Goal: Task Accomplishment & Management: Use online tool/utility

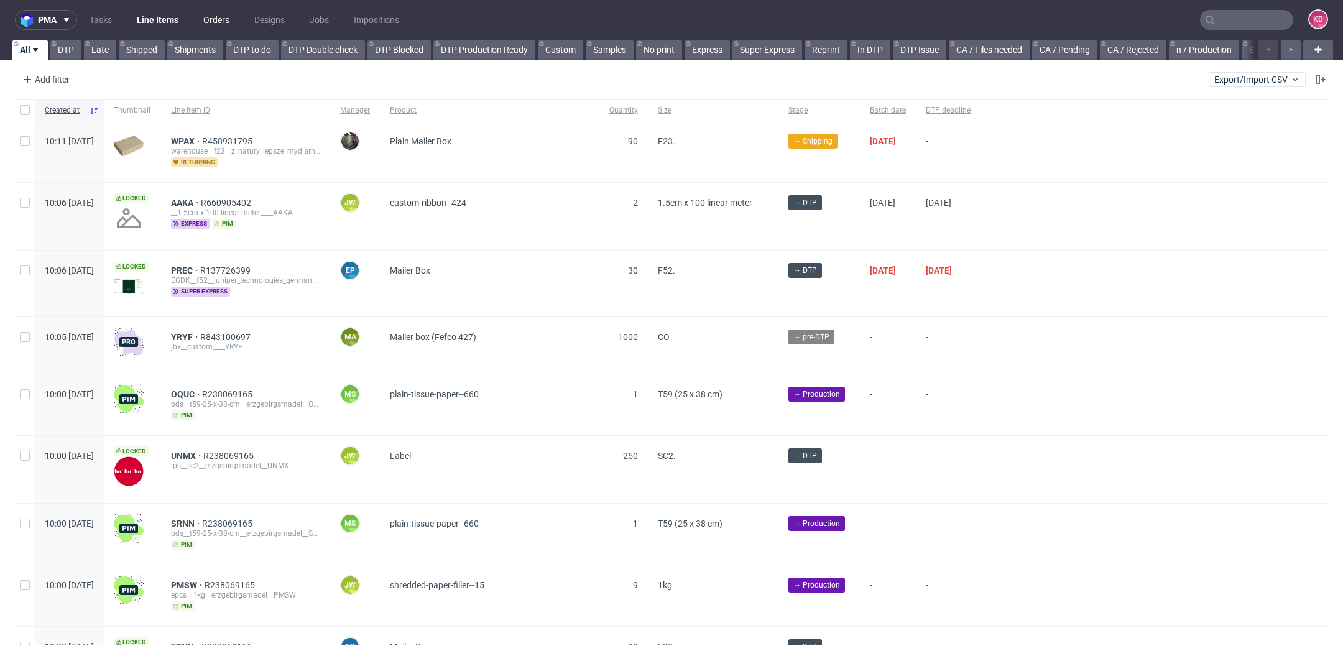
click at [215, 23] on link "Orders" at bounding box center [216, 20] width 41 height 20
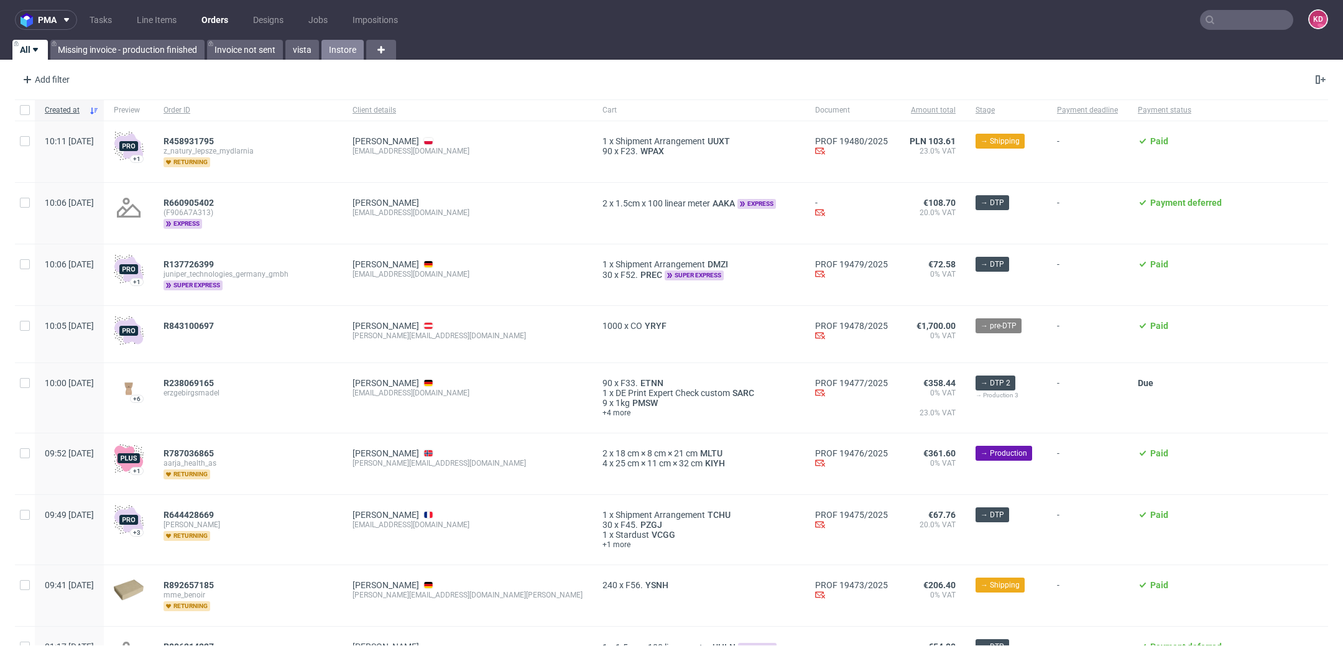
click at [345, 42] on link "Instore" at bounding box center [342, 50] width 42 height 20
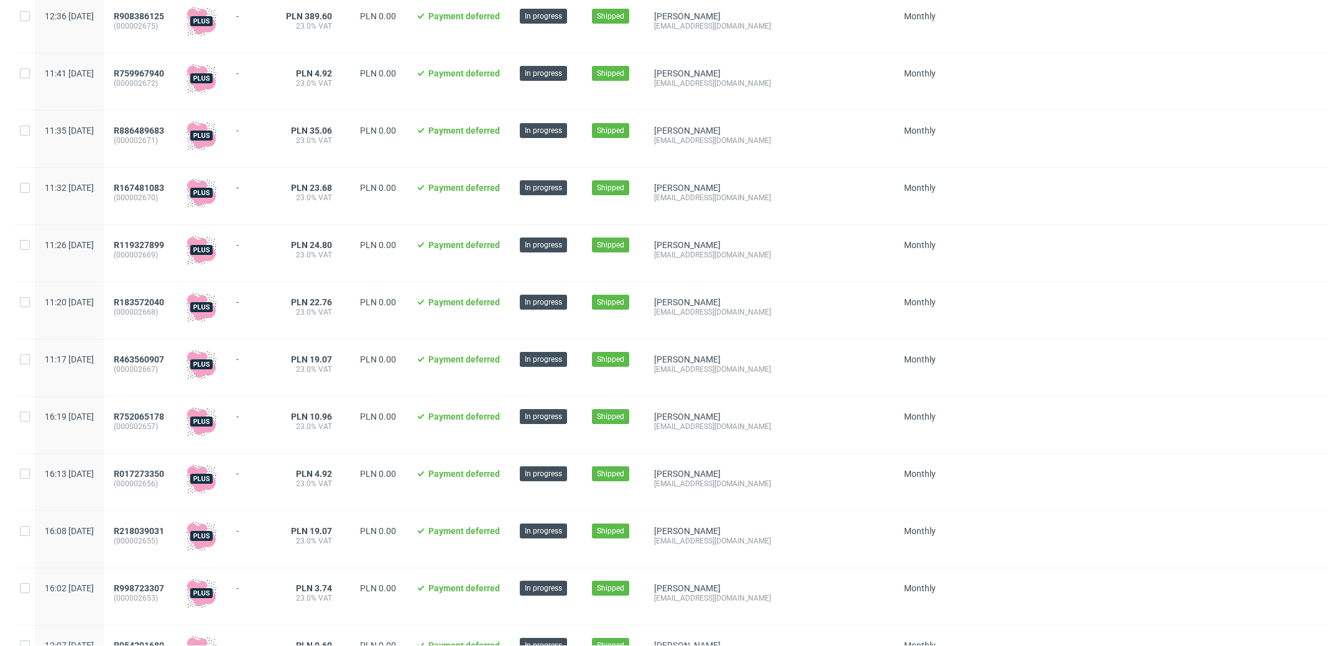
scroll to position [1242, 0]
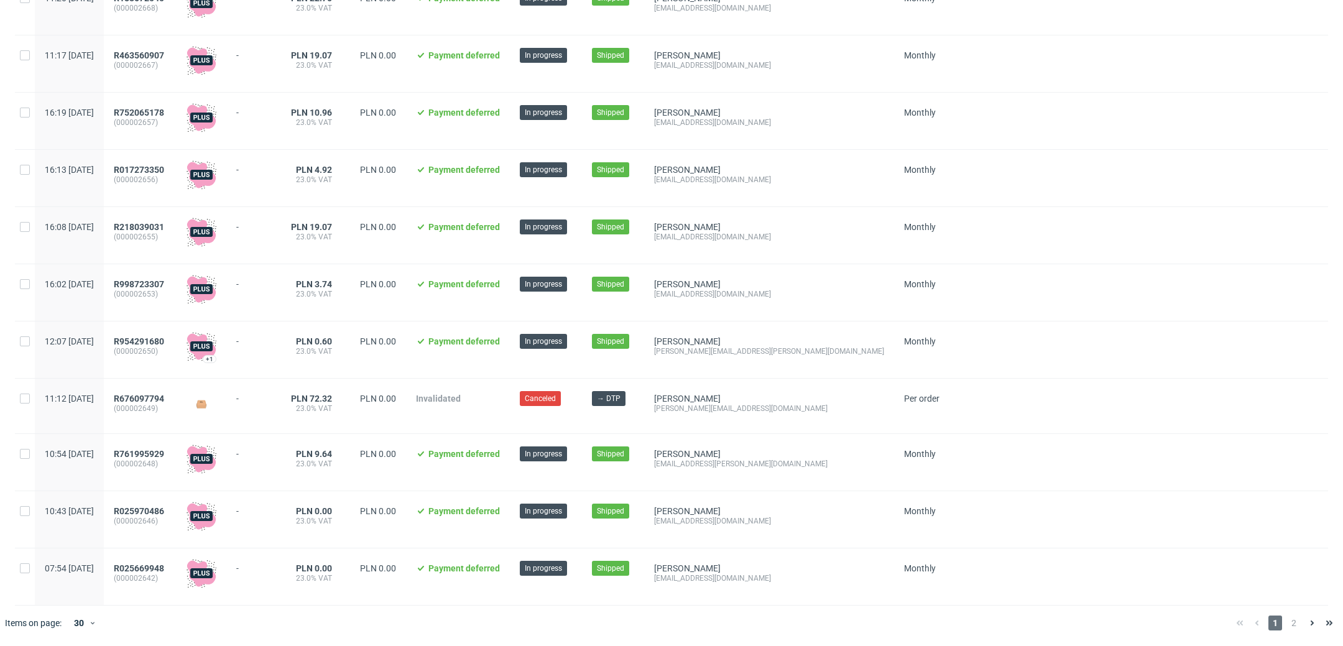
click at [1286, 623] on div "1 2" at bounding box center [1284, 623] width 107 height 15
click at [1287, 624] on span "2" at bounding box center [1294, 623] width 14 height 15
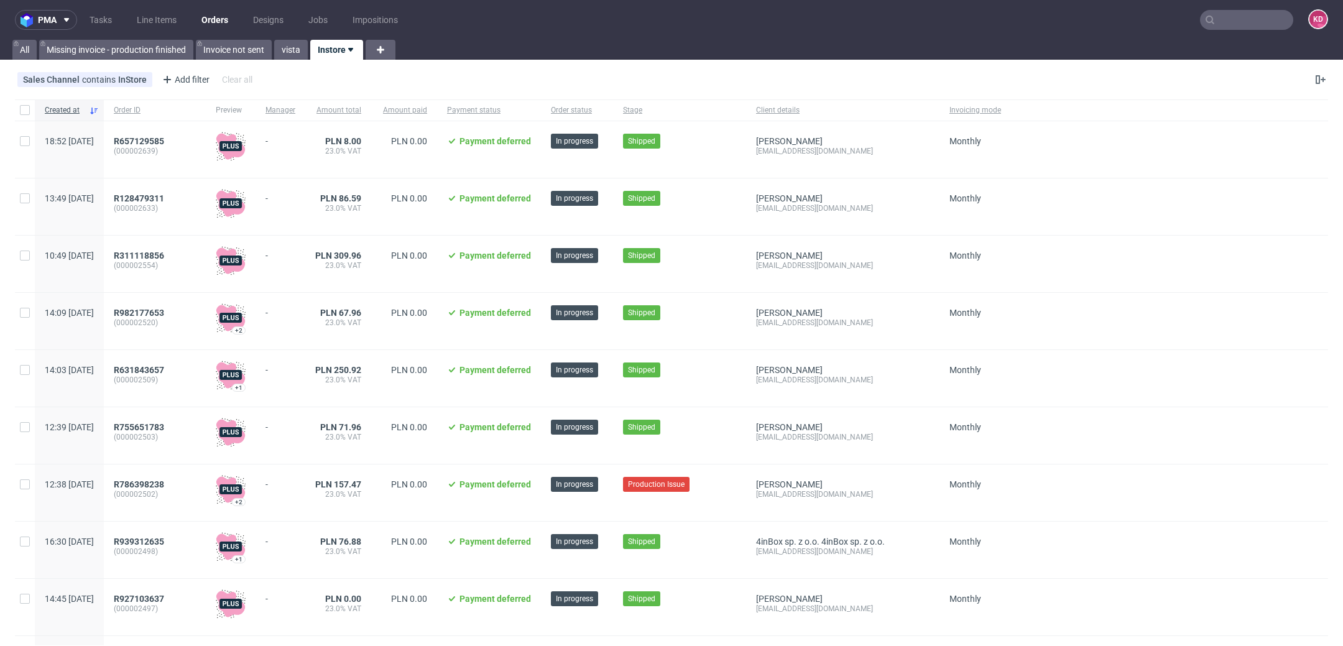
scroll to position [1069, 0]
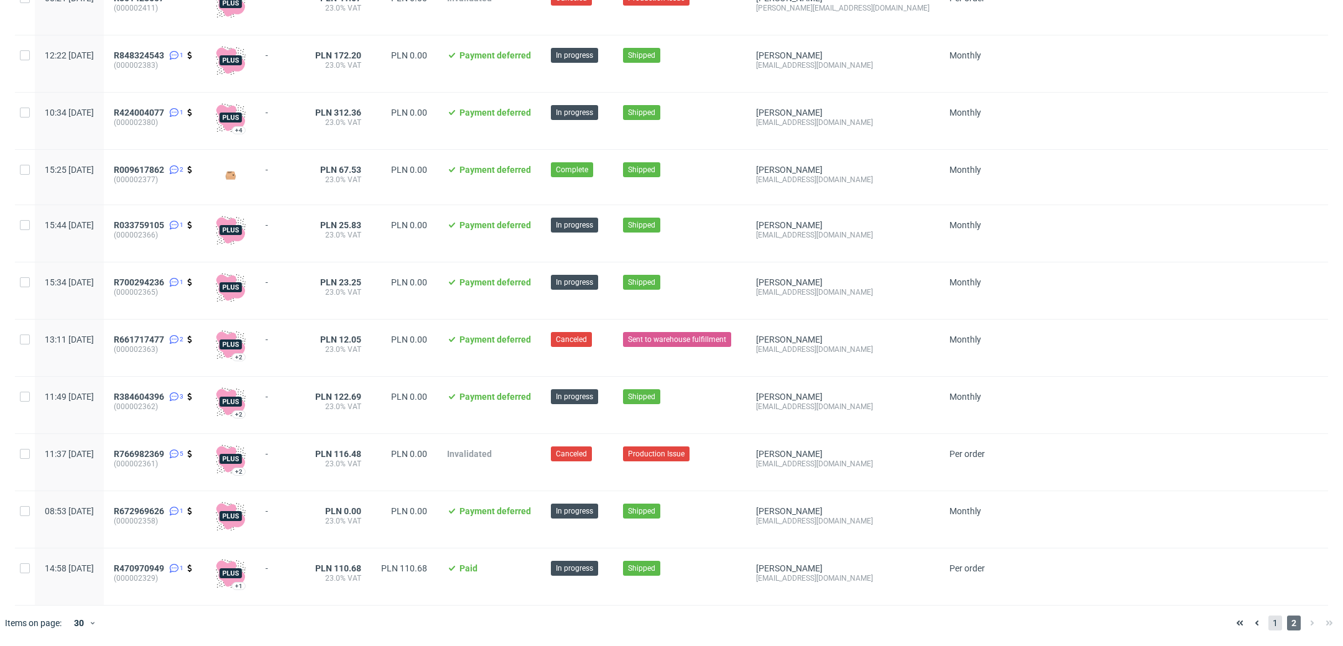
click at [1268, 624] on span "1" at bounding box center [1275, 623] width 14 height 15
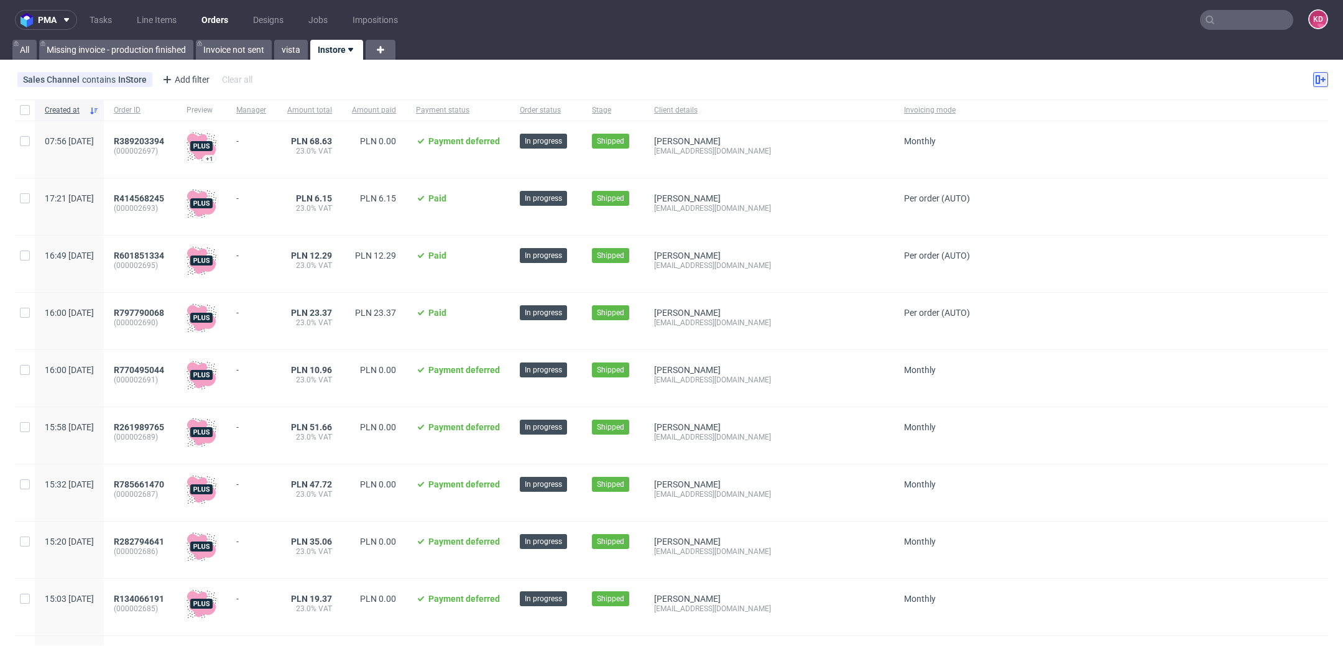
click at [1313, 80] on button at bounding box center [1320, 79] width 15 height 15
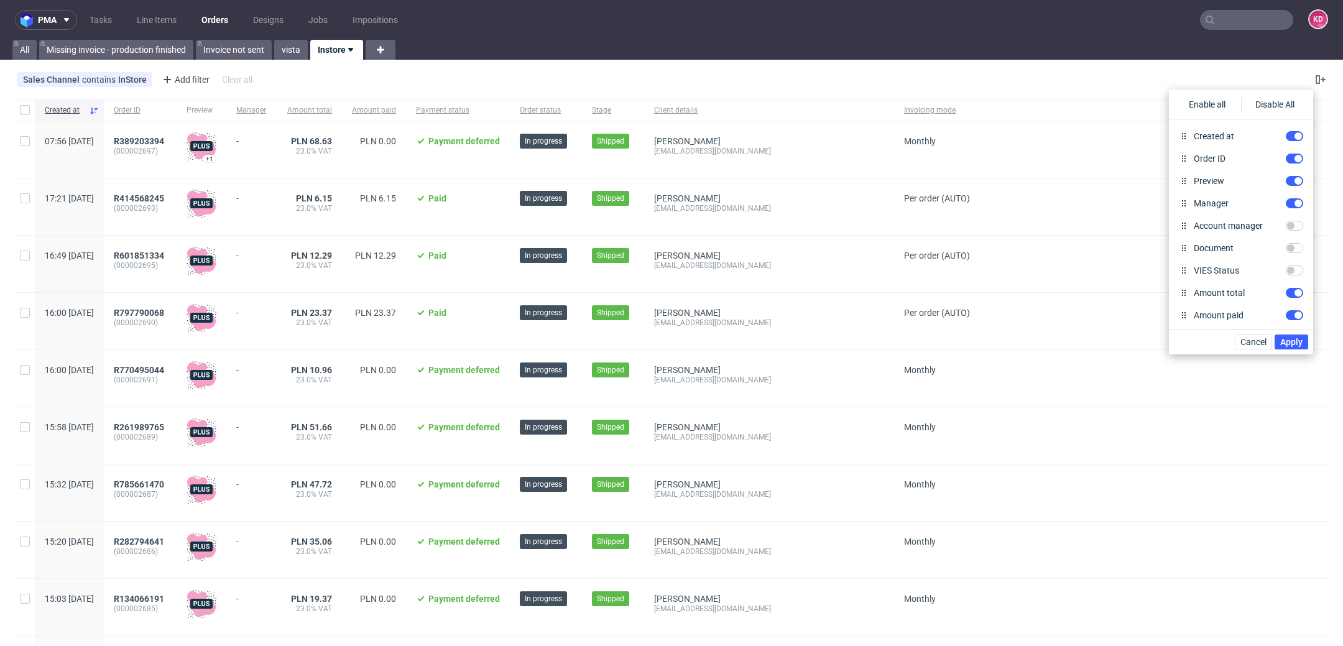
click at [1097, 75] on div "Sales Channel contains InStore Add filter Hide filters Clear all" at bounding box center [671, 80] width 1343 height 30
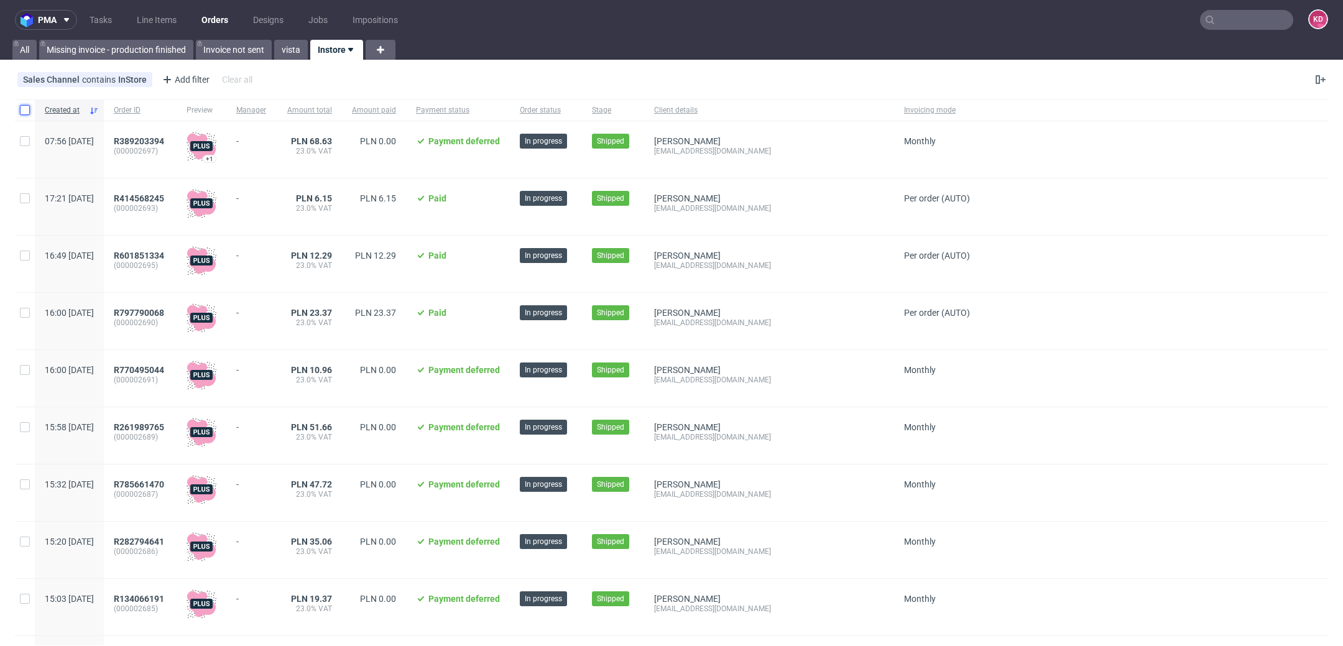
click at [24, 109] on input "checkbox" at bounding box center [25, 110] width 10 height 10
checkbox input "true"
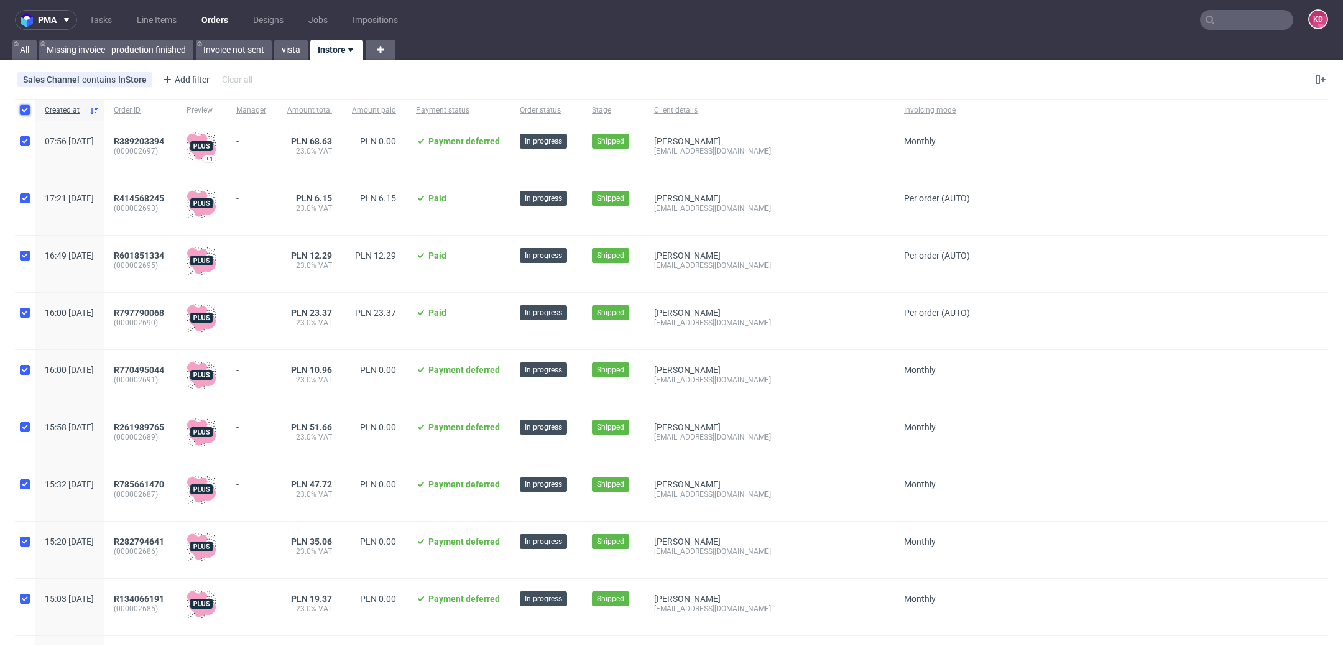
checkbox input "true"
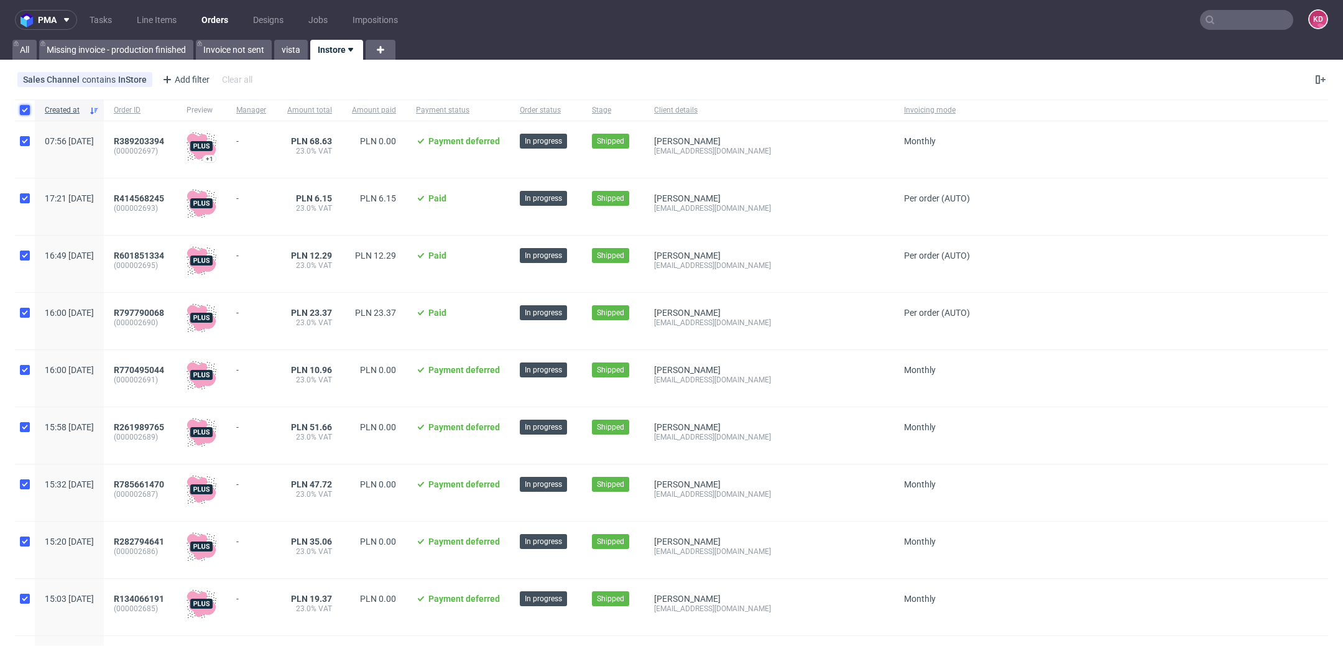
checkbox input "true"
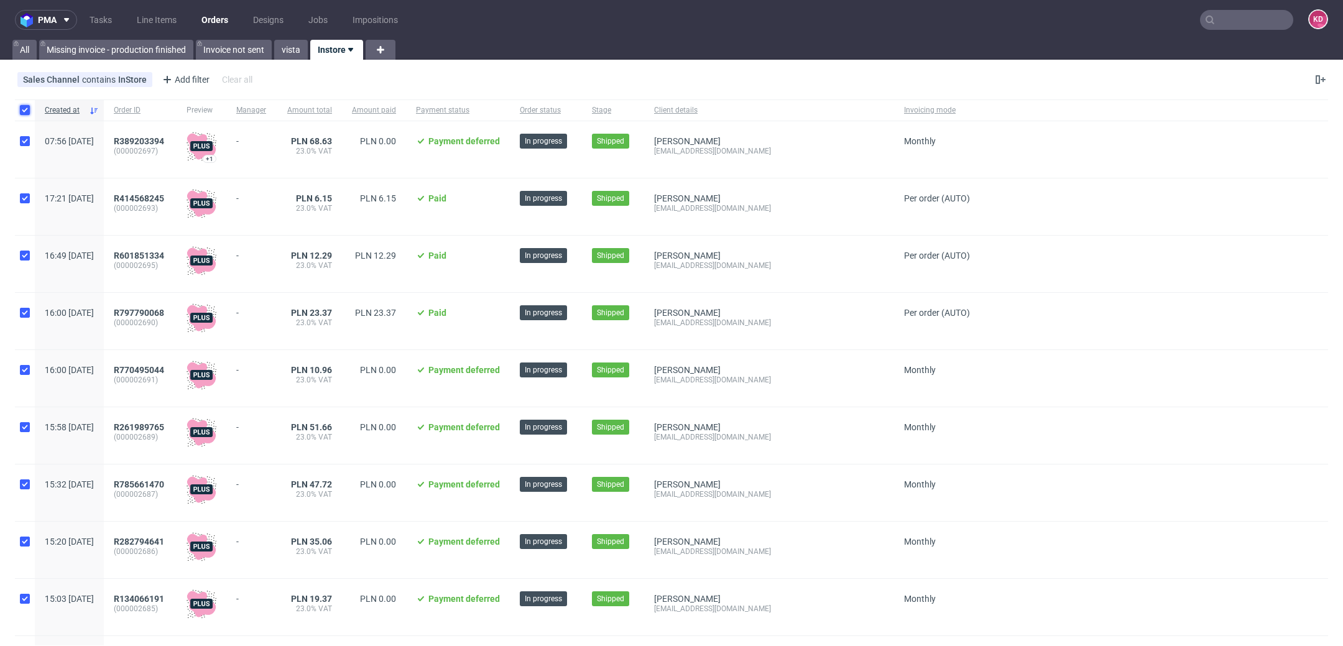
checkbox input "true"
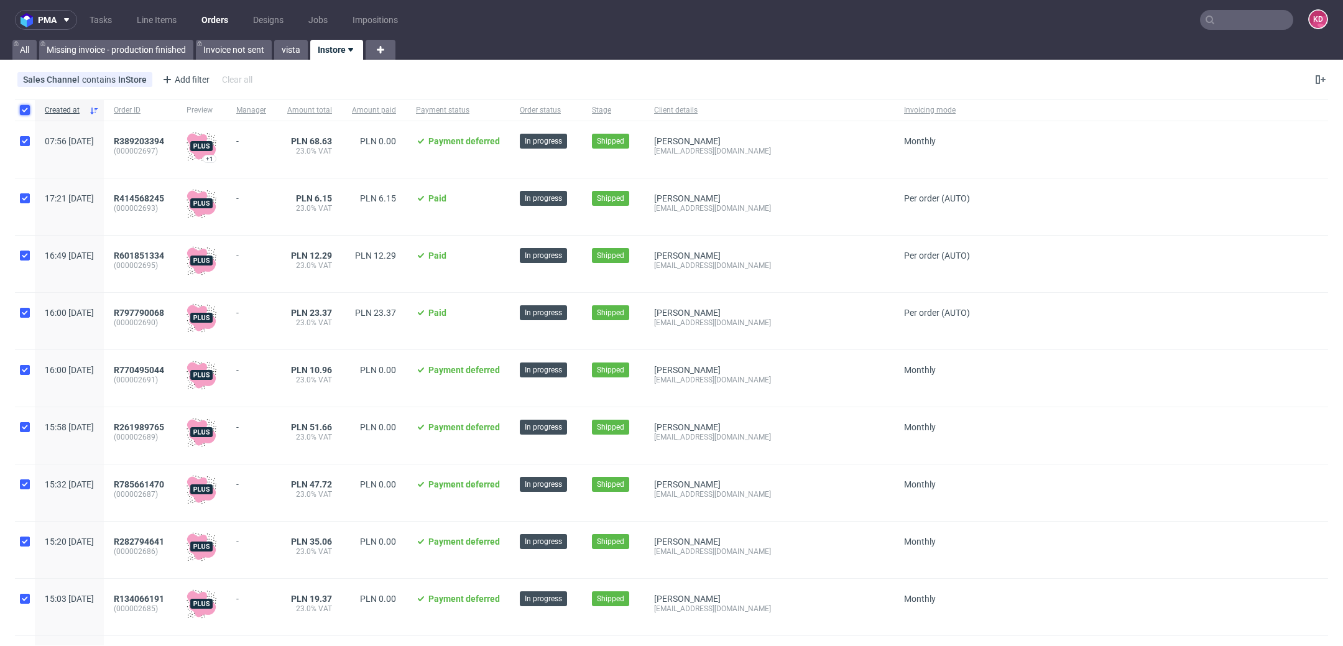
checkbox input "true"
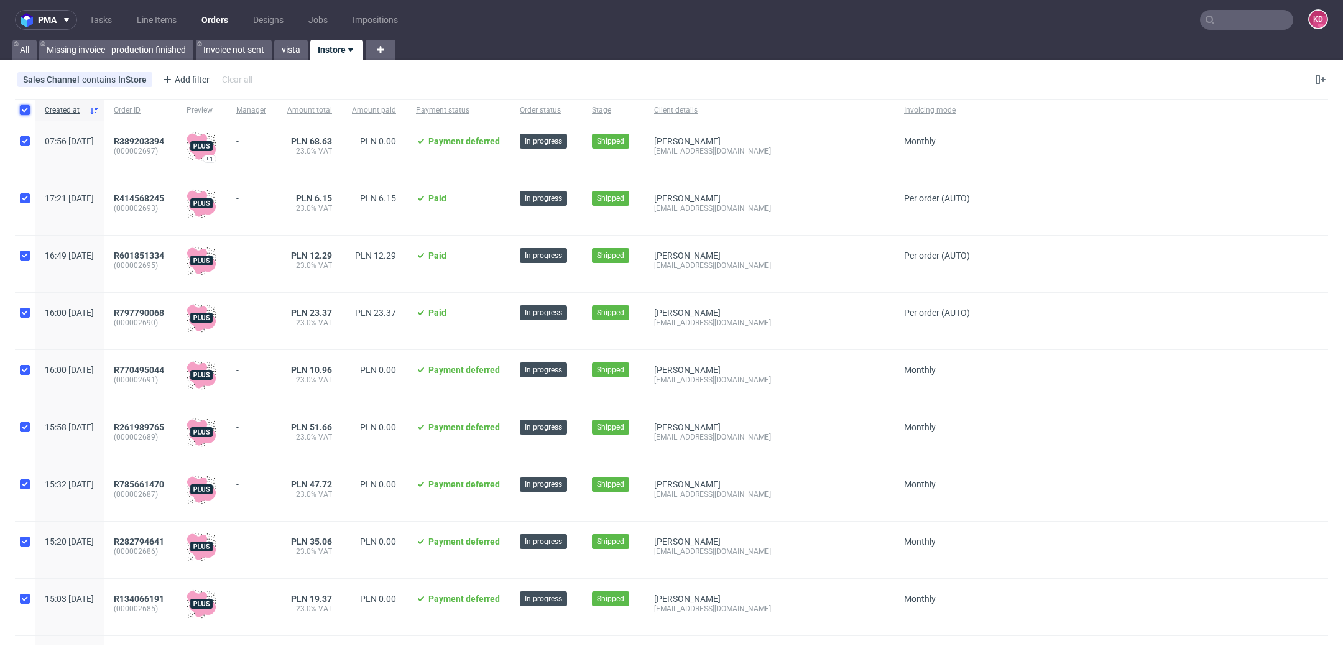
checkbox input "true"
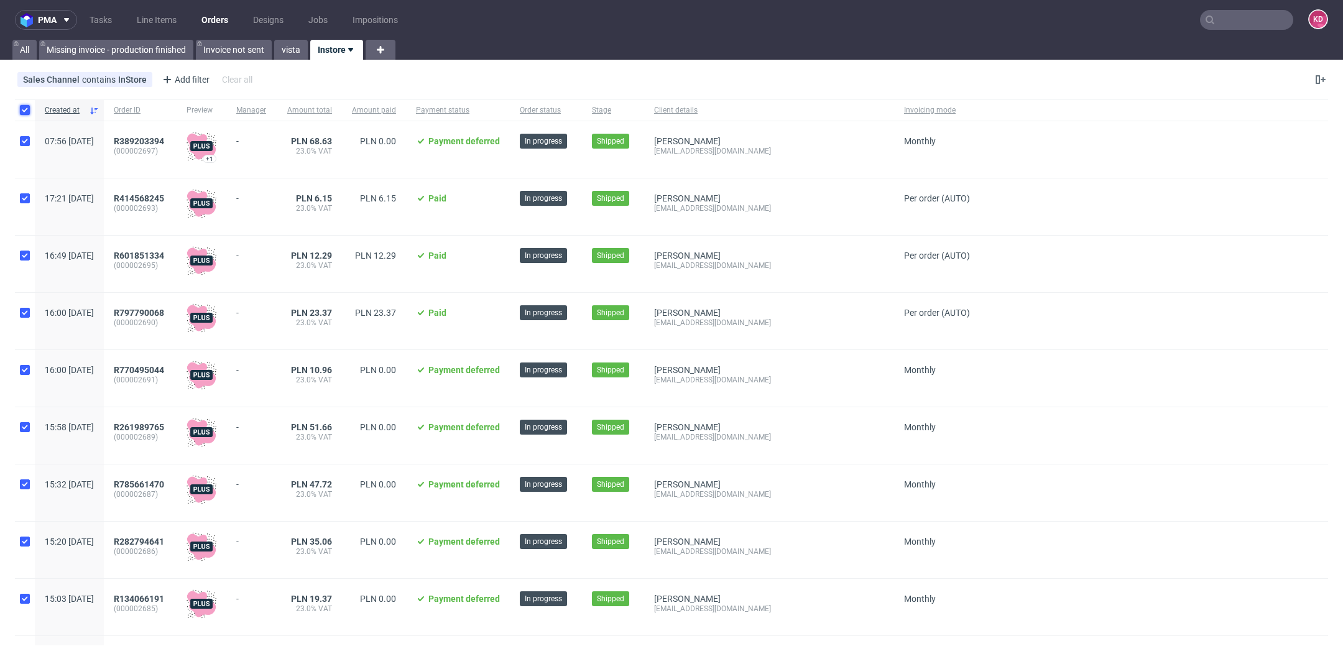
checkbox input "true"
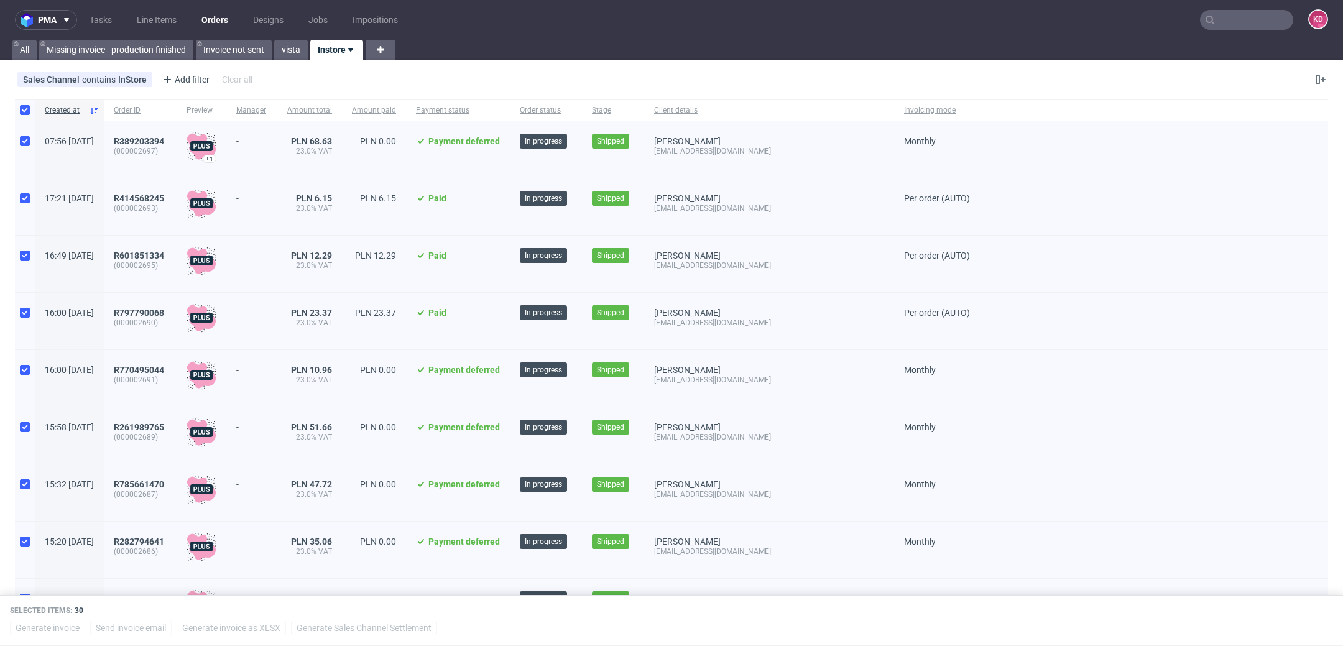
click at [1308, 72] on span at bounding box center [1318, 79] width 20 height 15
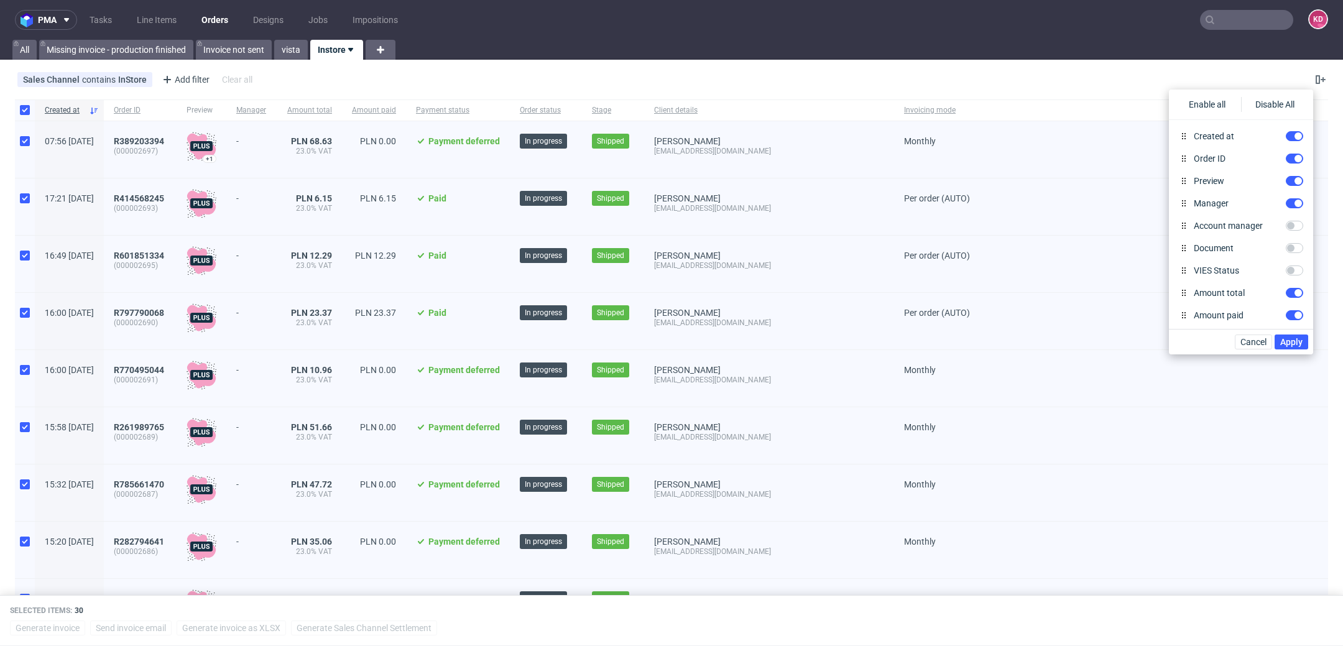
click at [1062, 73] on div "Sales Channel contains InStore Add filter Hide filters Clear all" at bounding box center [671, 80] width 1343 height 30
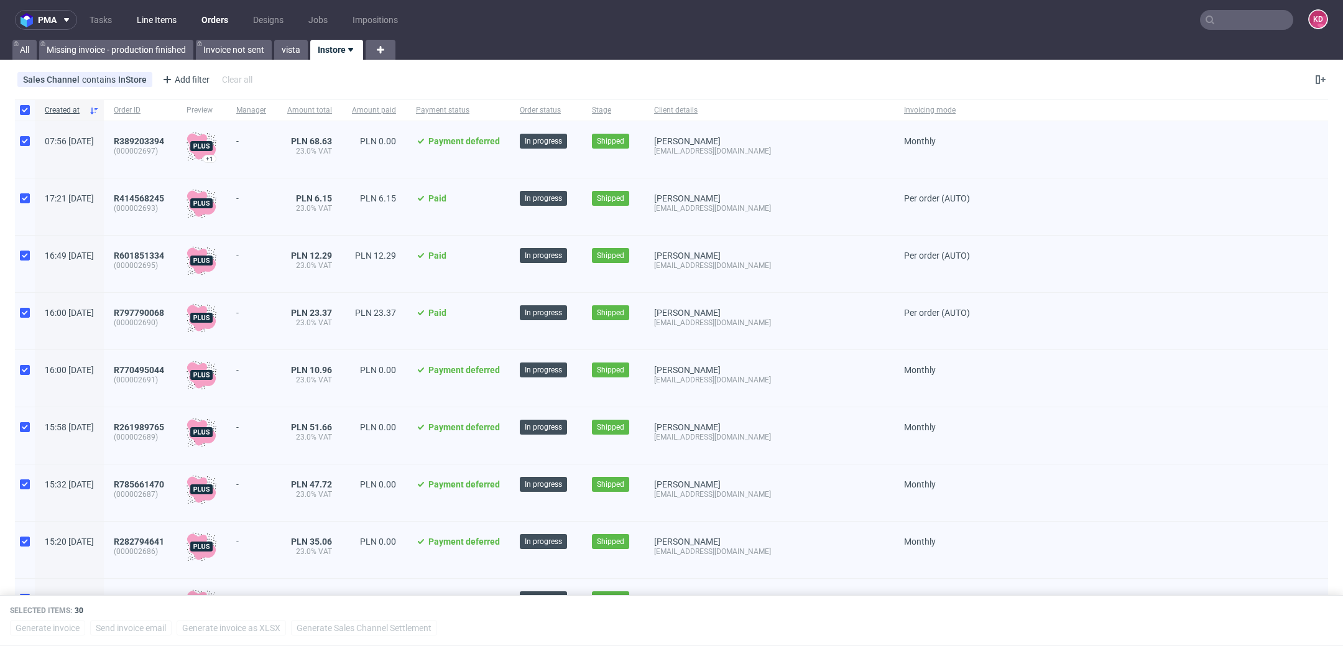
click at [167, 14] on link "Line Items" at bounding box center [156, 20] width 55 height 20
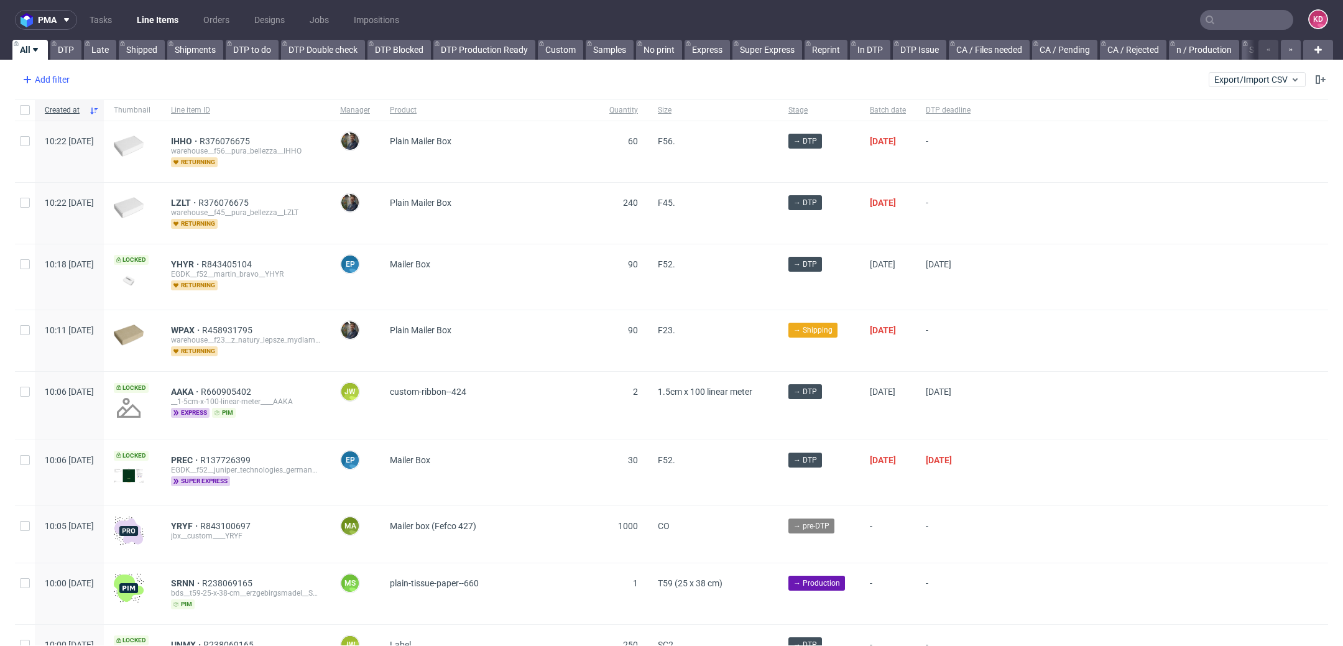
click at [58, 75] on div "Add filter" at bounding box center [44, 80] width 55 height 20
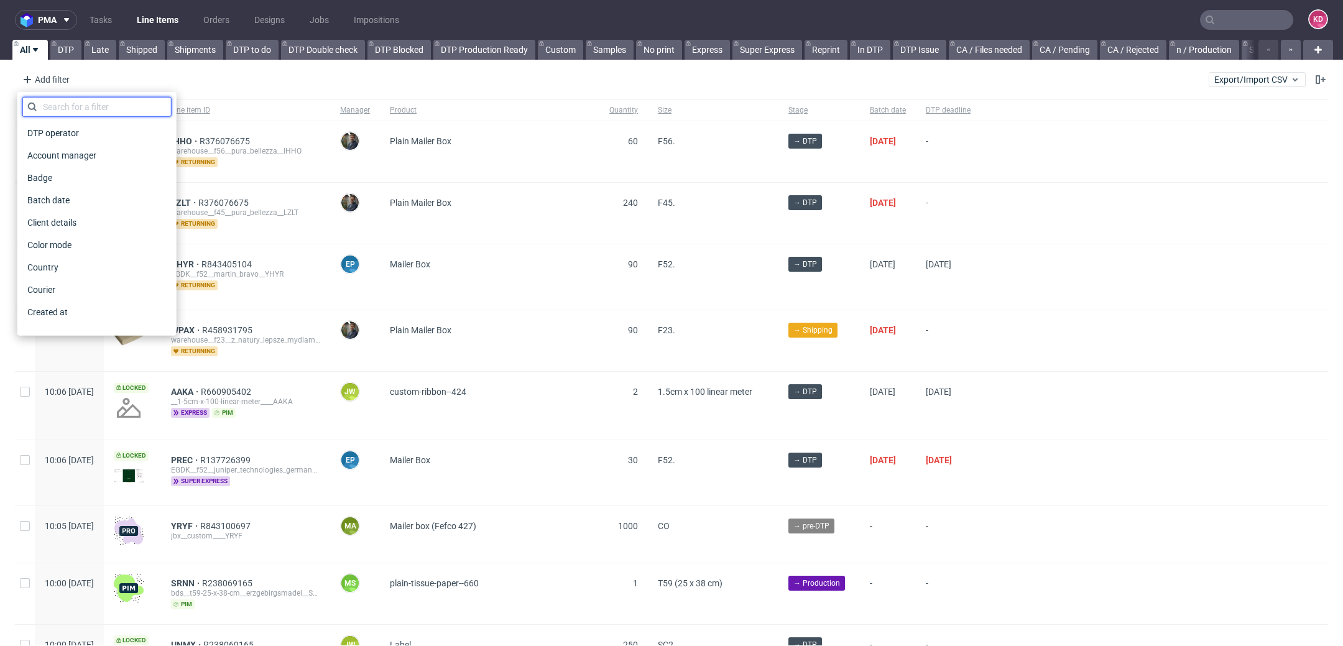
click at [98, 111] on input "text" at bounding box center [96, 107] width 149 height 20
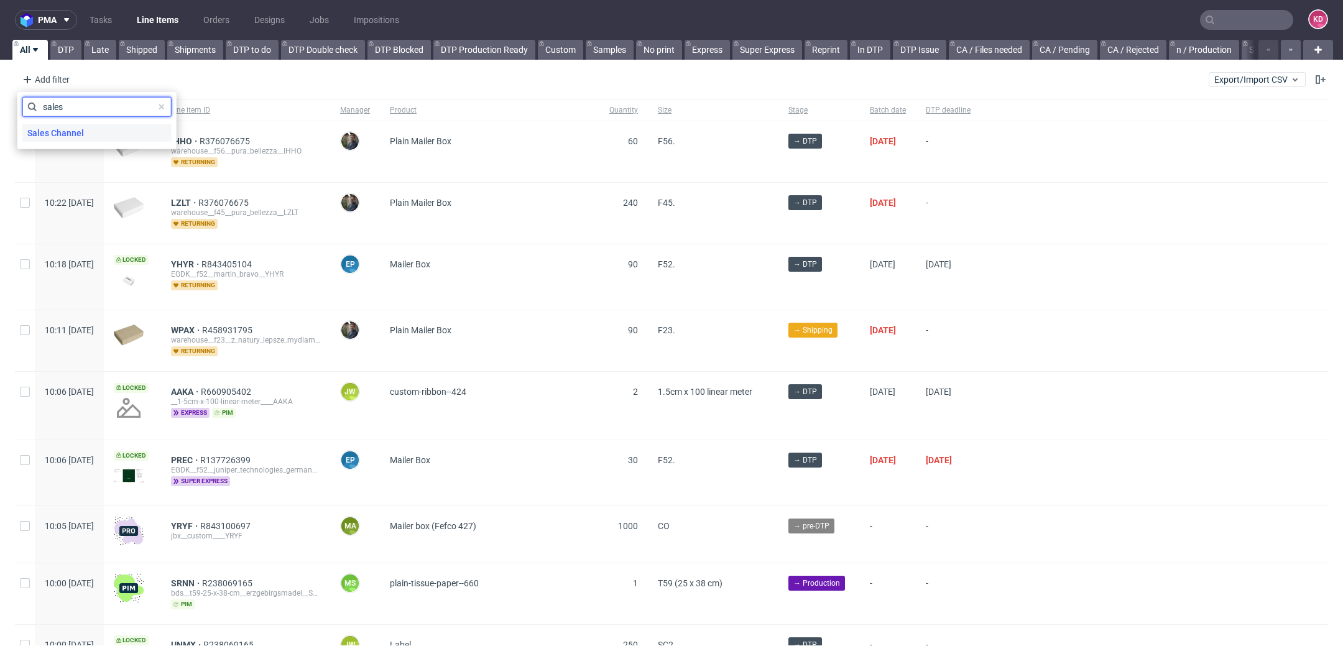
type input "sales"
click at [108, 131] on div "Sales Channel" at bounding box center [96, 132] width 149 height 17
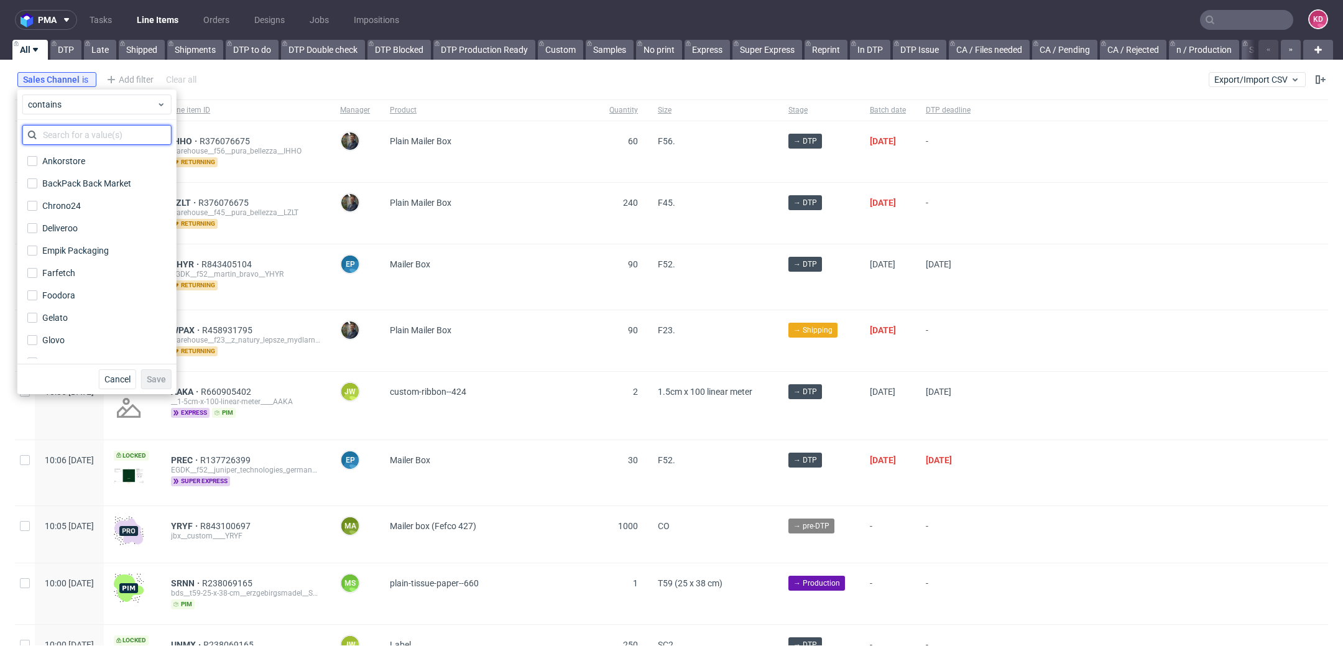
click at [108, 131] on input "text" at bounding box center [96, 135] width 149 height 20
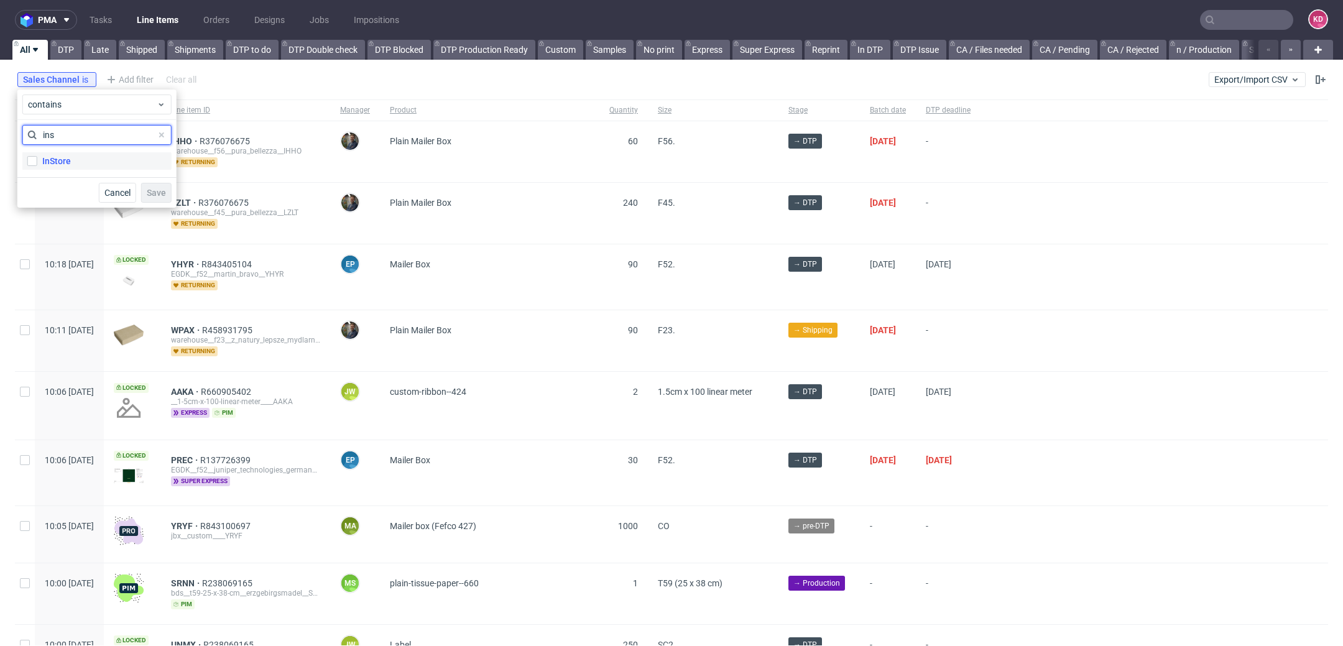
type input "ins"
click at [95, 164] on label "InStore" at bounding box center [96, 160] width 149 height 17
click at [37, 164] on input "InStore" at bounding box center [32, 161] width 10 height 10
checkbox input "true"
click at [158, 188] on span "Save" at bounding box center [156, 192] width 19 height 9
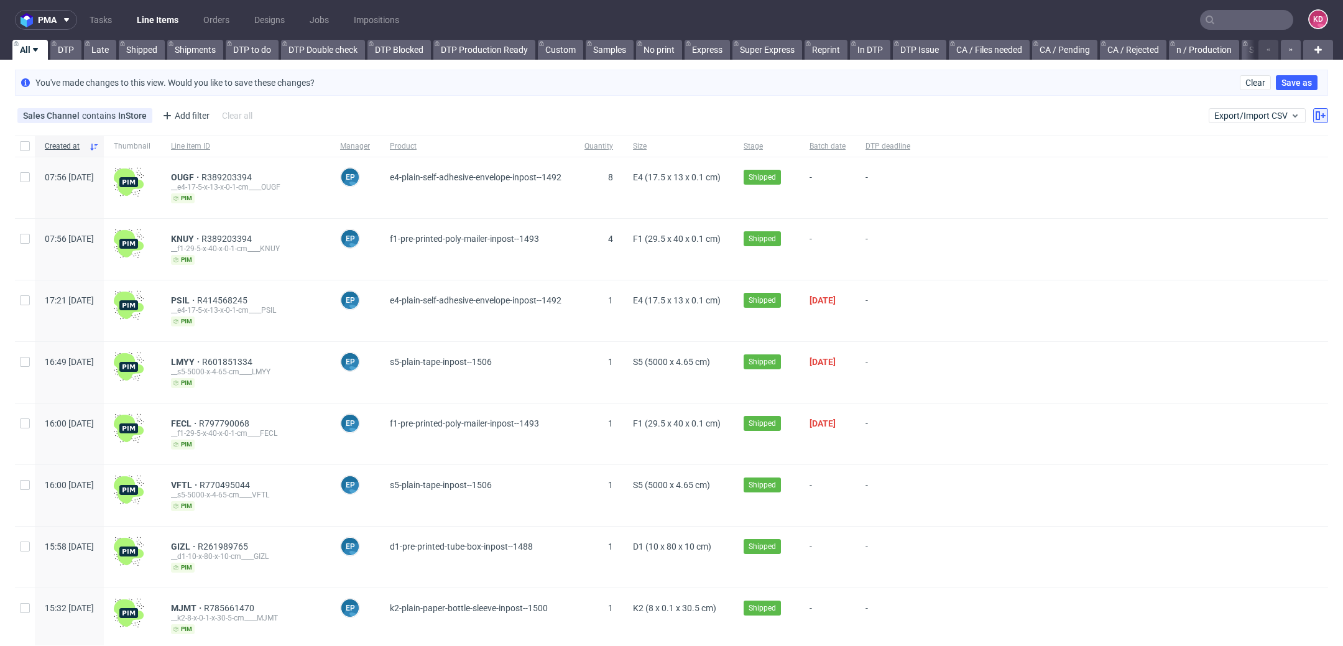
click at [1316, 116] on icon at bounding box center [1321, 116] width 10 height 10
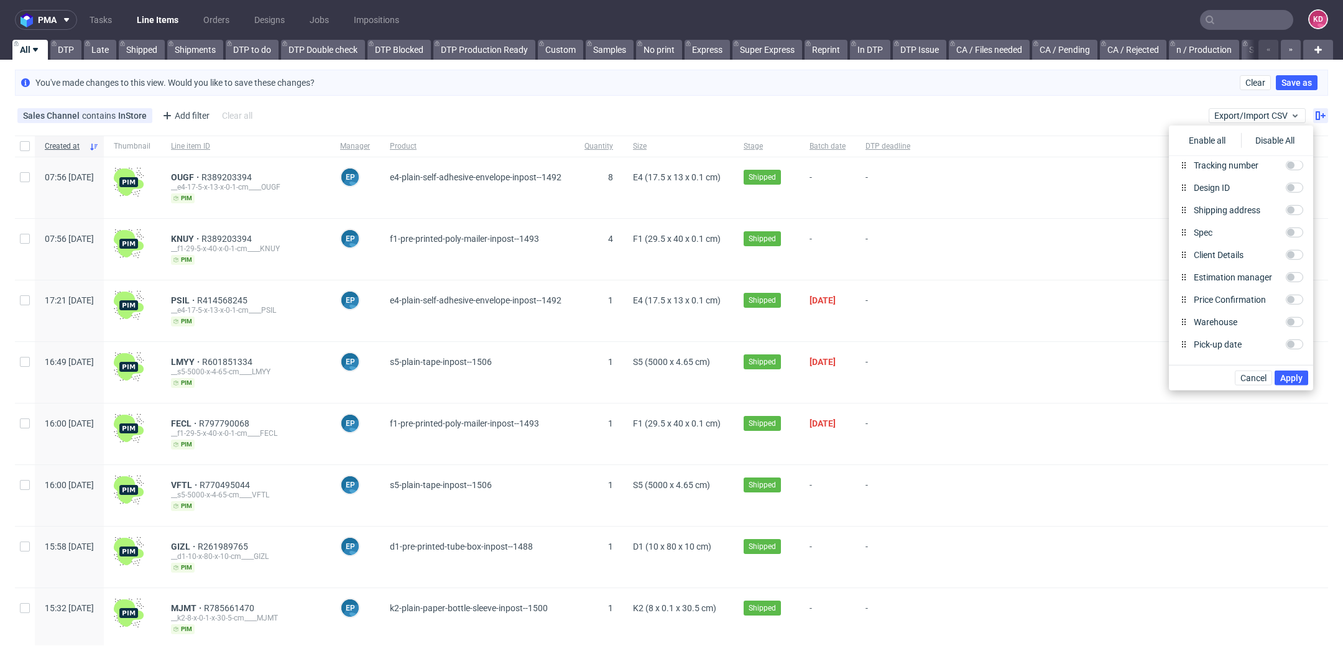
scroll to position [580, 0]
click at [1291, 244] on input "Client Details" at bounding box center [1294, 244] width 17 height 10
checkbox input "true"
click at [1288, 378] on span "Apply" at bounding box center [1291, 378] width 22 height 9
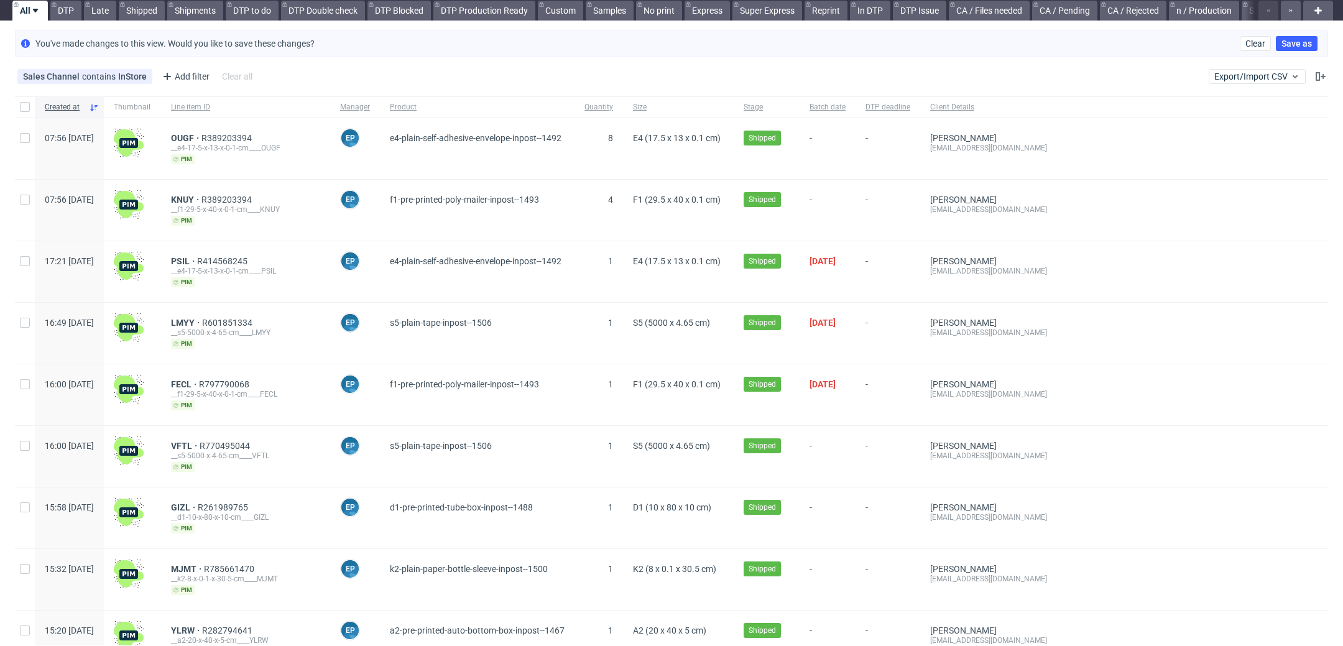
scroll to position [0, 0]
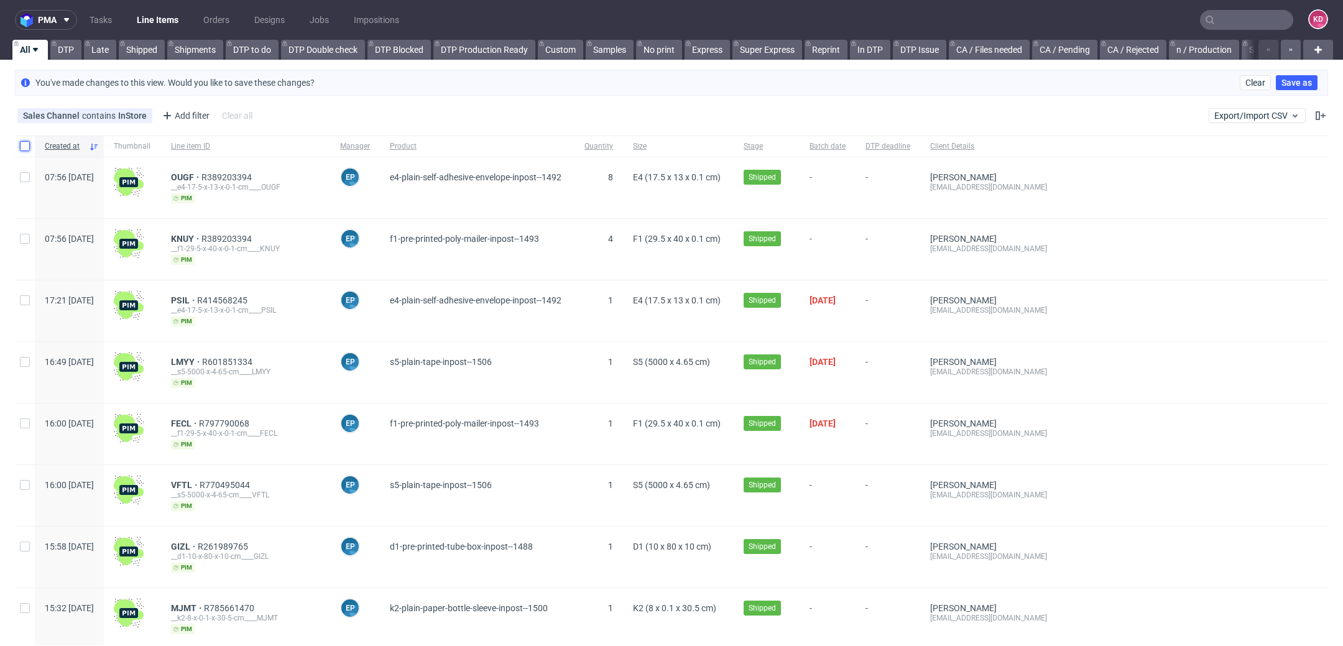
click at [21, 147] on input "checkbox" at bounding box center [25, 146] width 10 height 10
checkbox input "true"
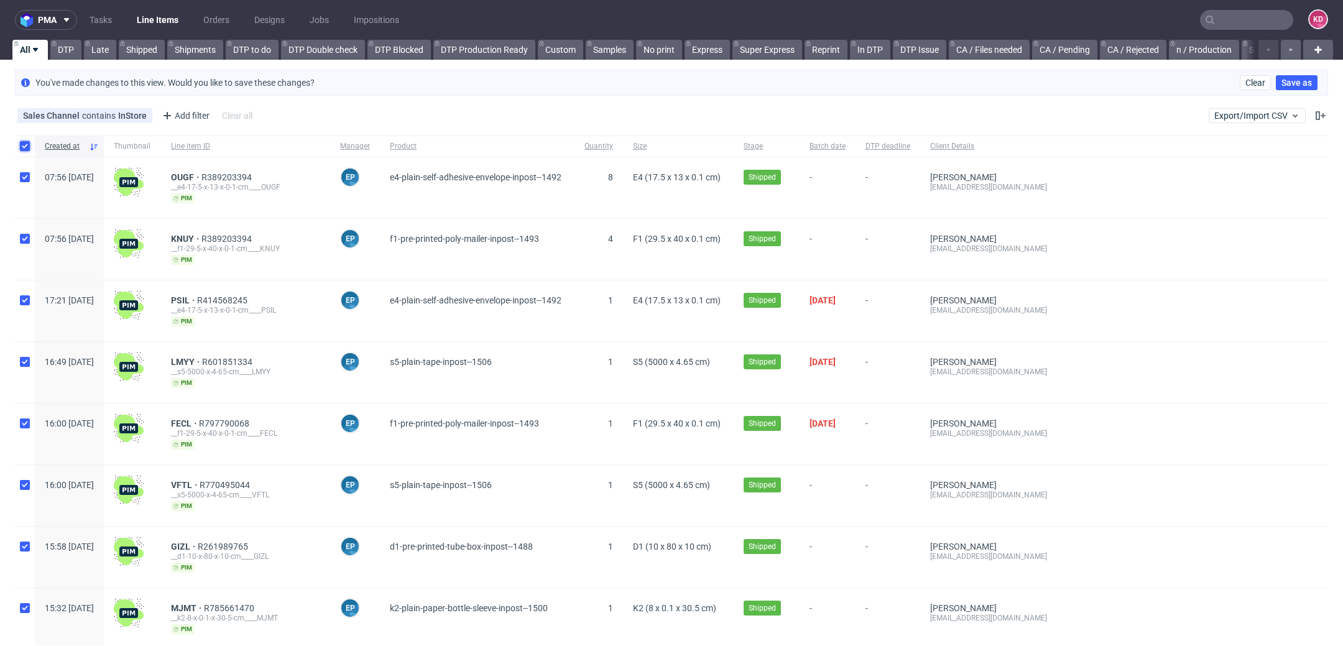
checkbox input "true"
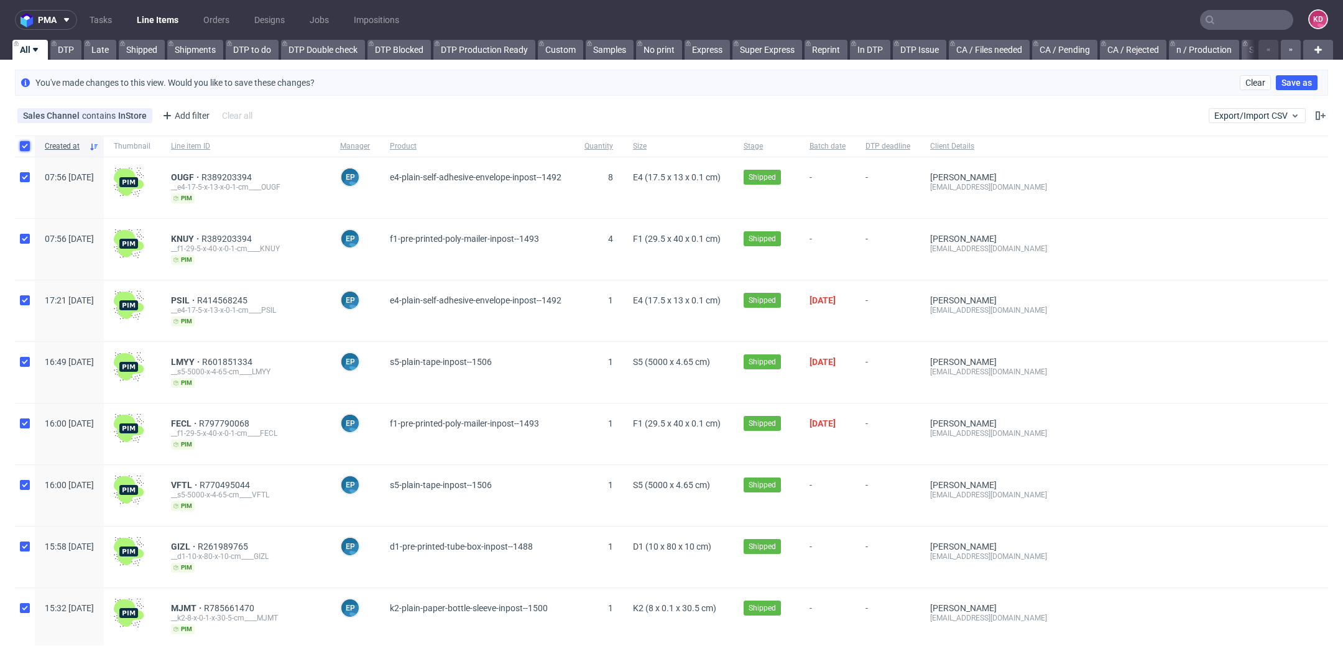
checkbox input "true"
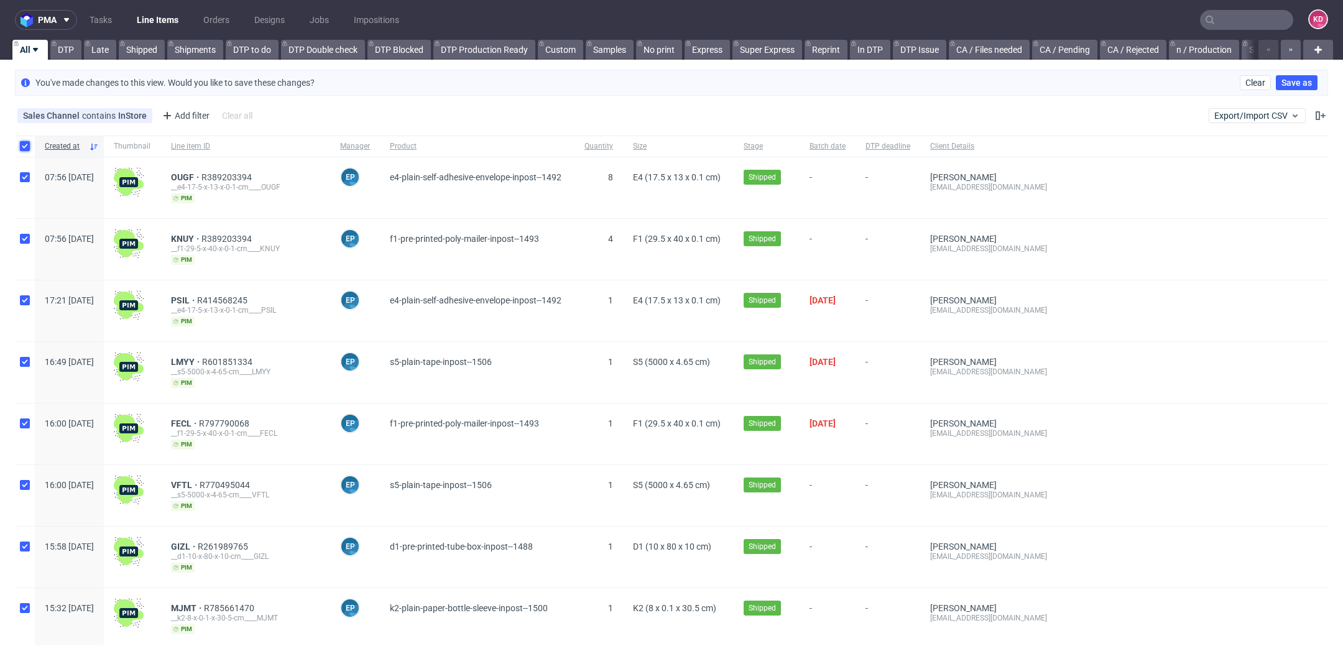
checkbox input "true"
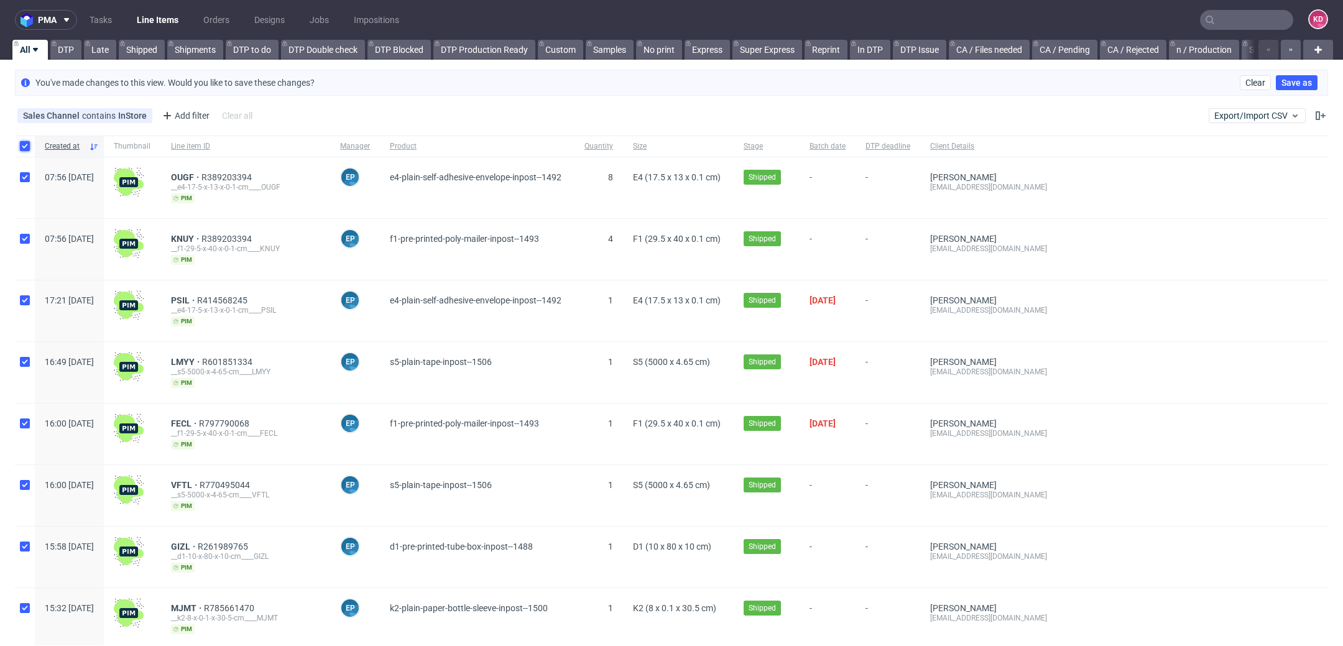
checkbox input "true"
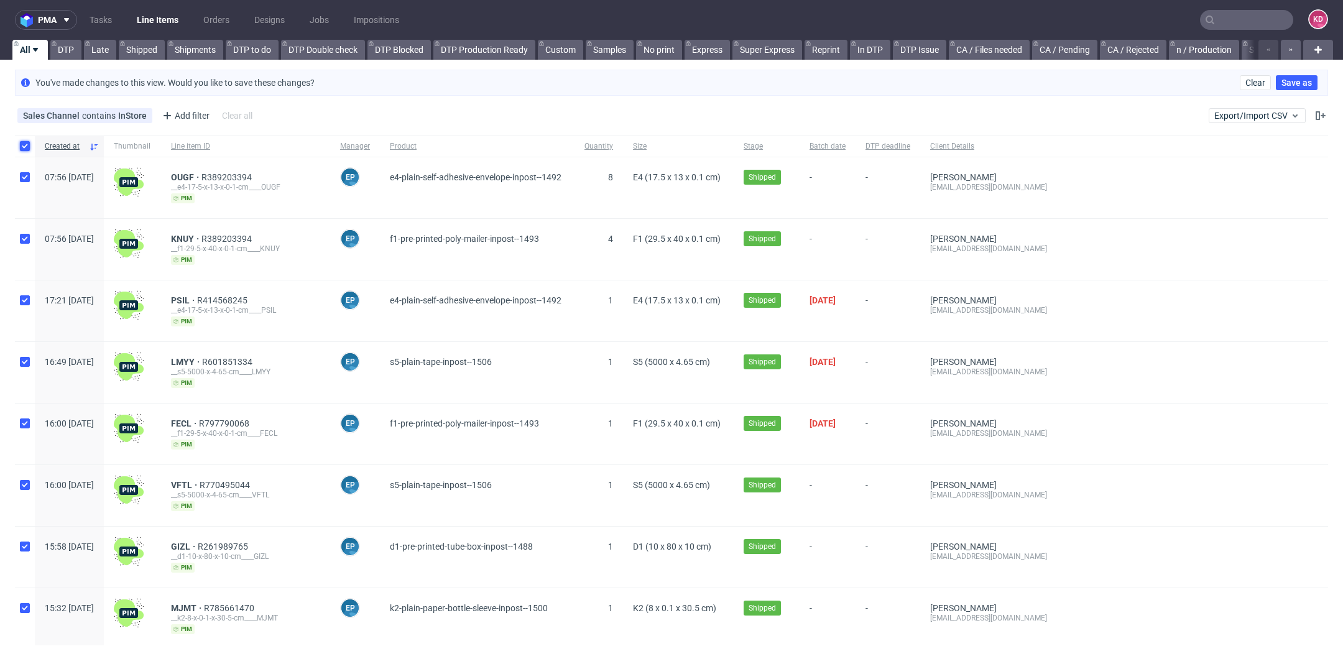
checkbox input "true"
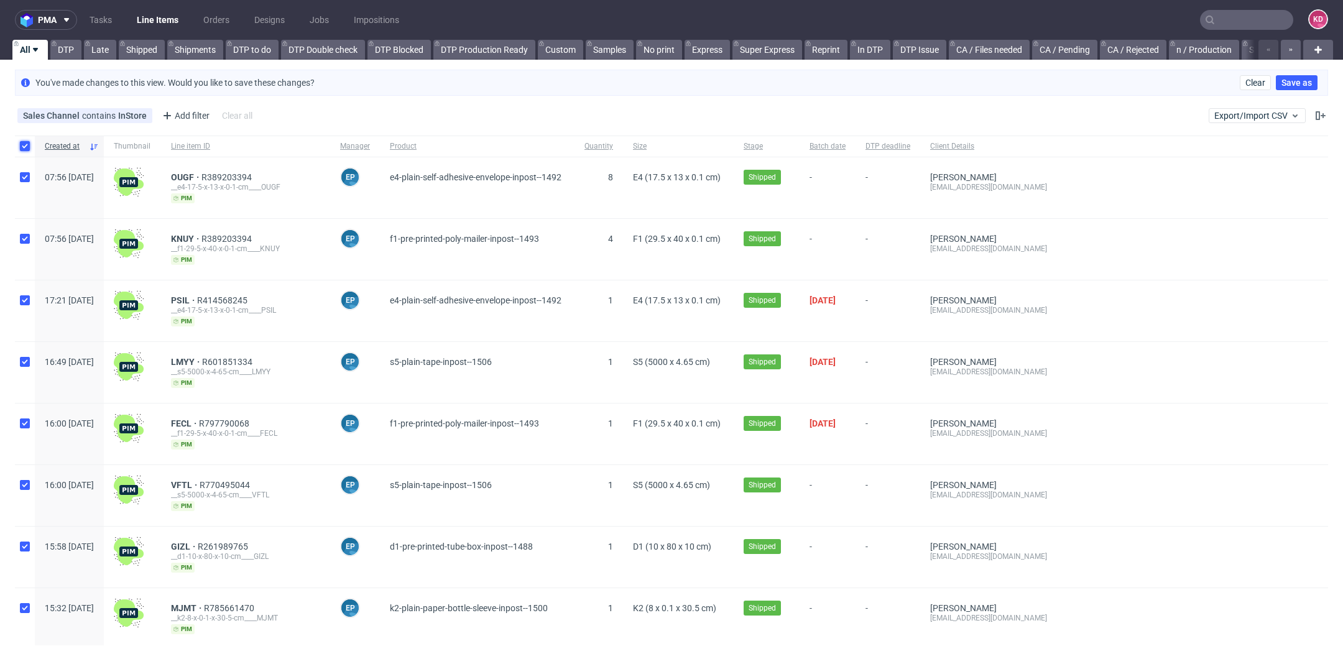
checkbox input "true"
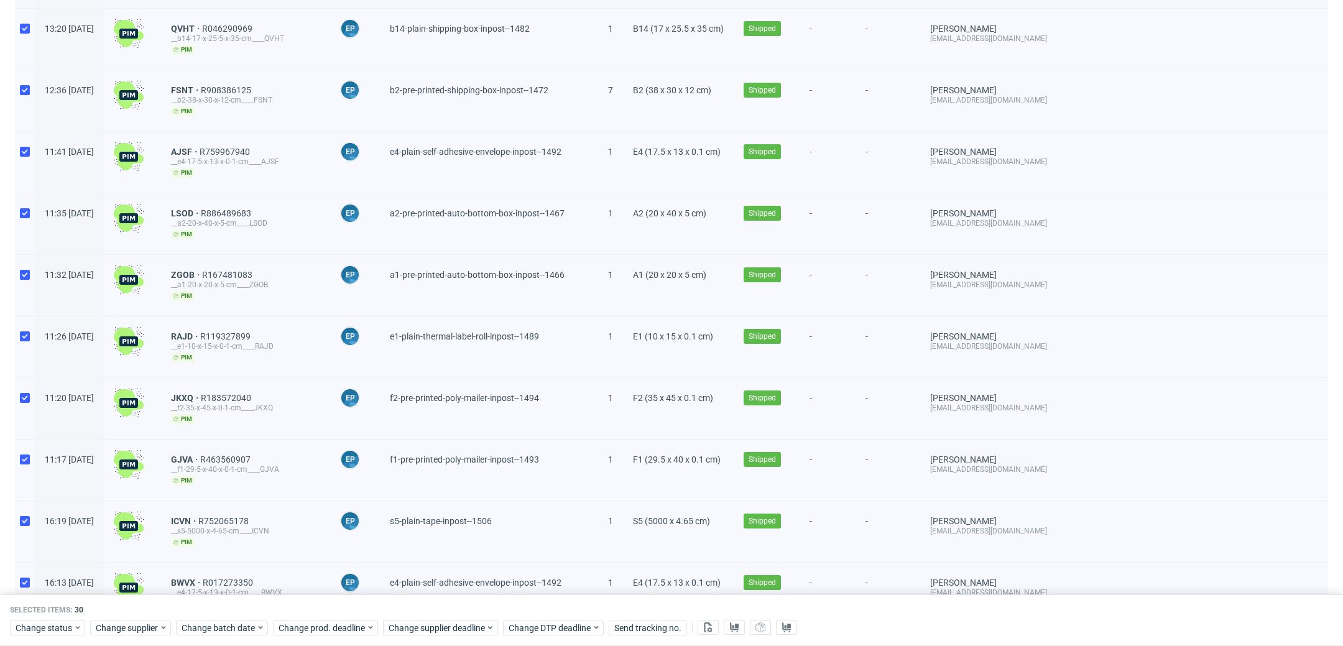
scroll to position [1429, 0]
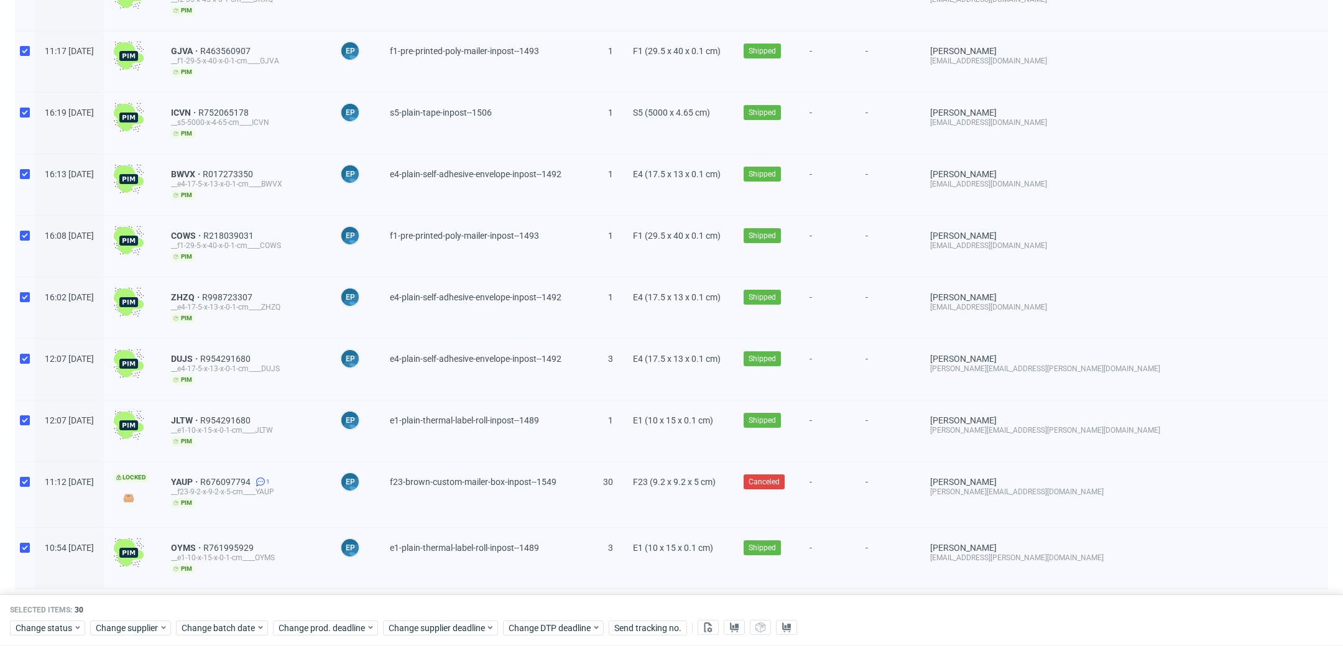
click at [90, 602] on icon at bounding box center [92, 607] width 7 height 10
click at [89, 547] on div "120" at bounding box center [84, 542] width 25 height 17
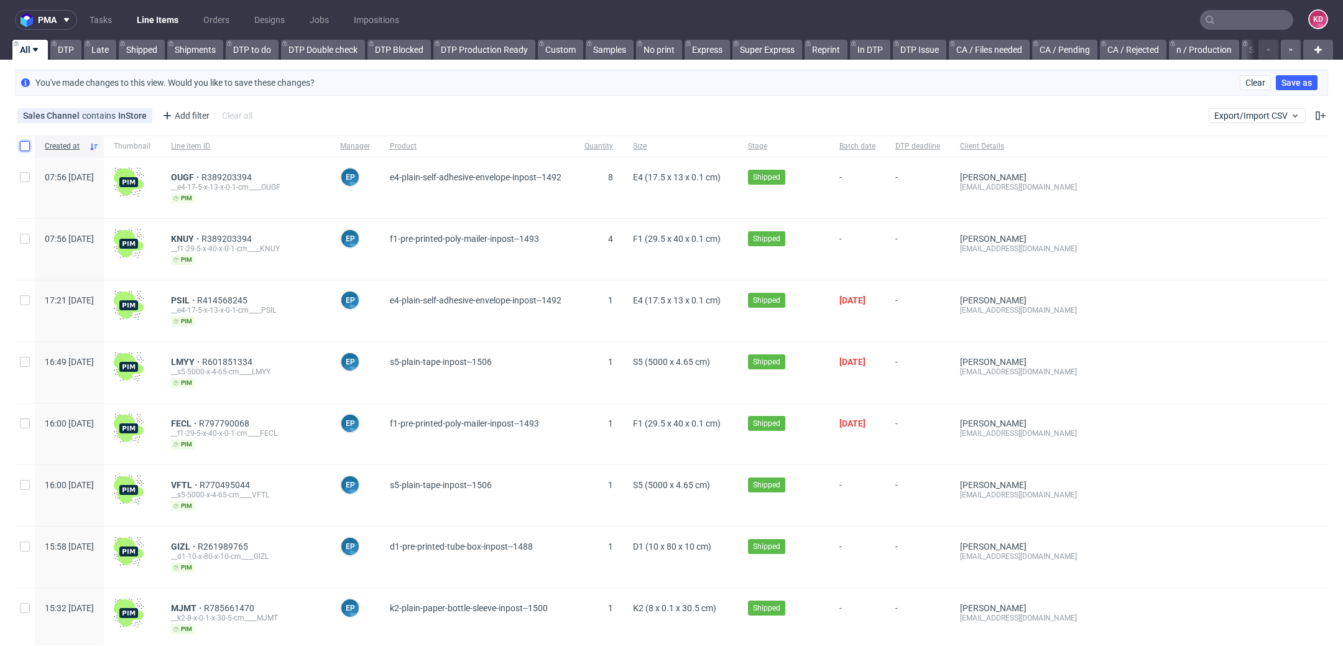
click at [28, 148] on input "checkbox" at bounding box center [25, 146] width 10 height 10
checkbox input "true"
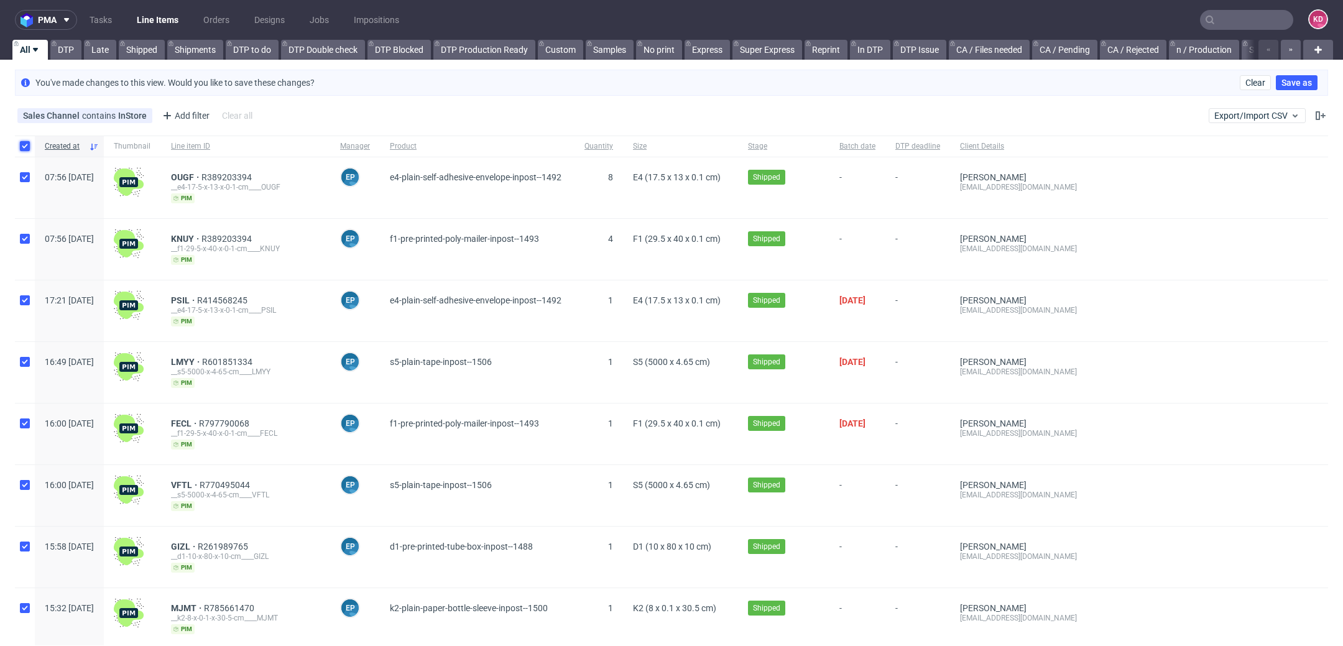
checkbox input "true"
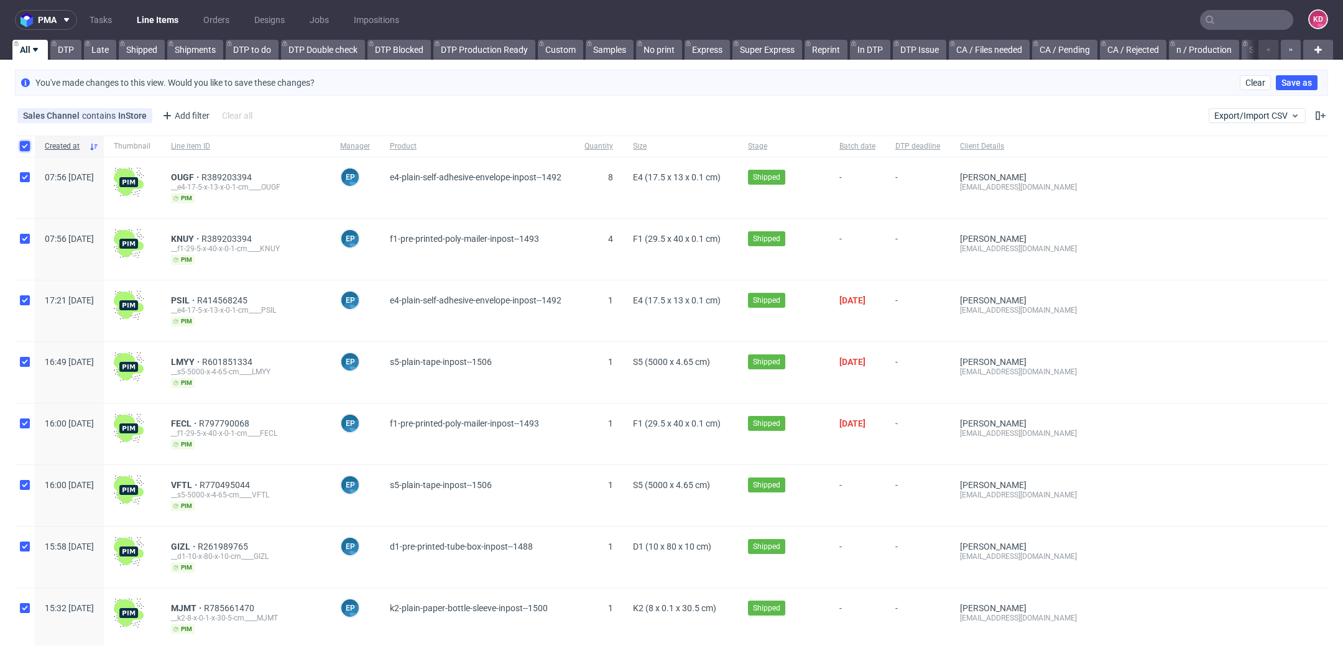
checkbox input "true"
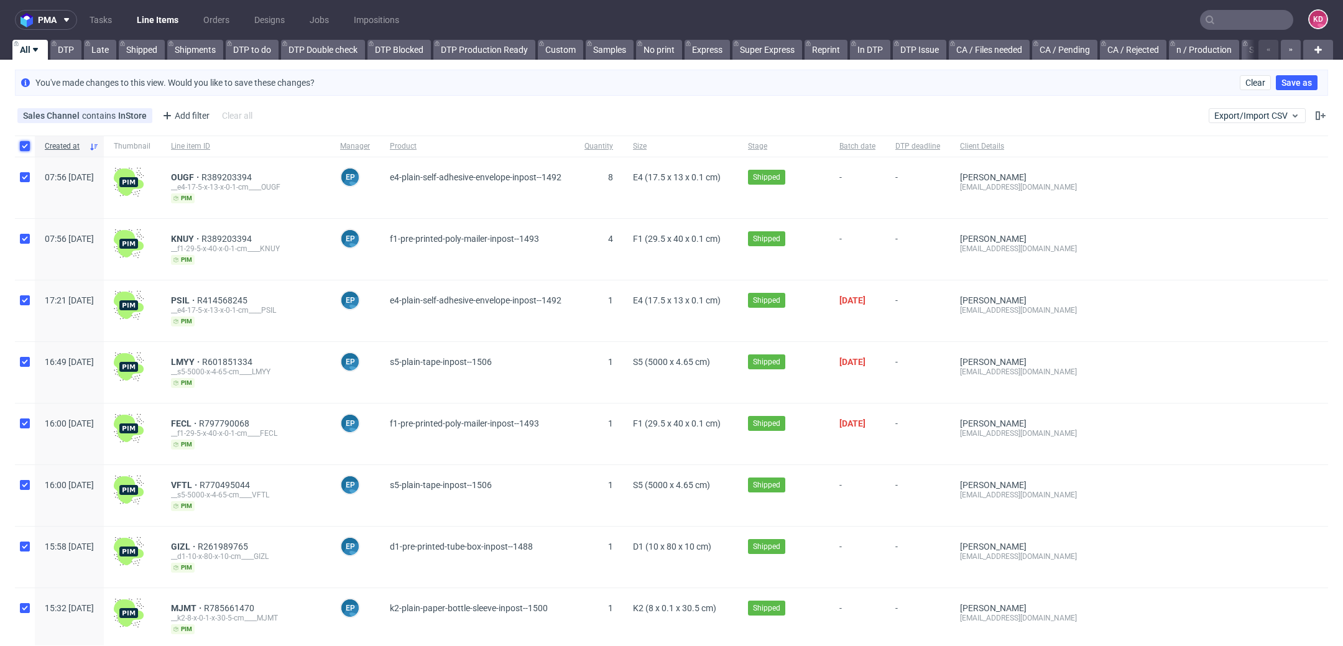
checkbox input "true"
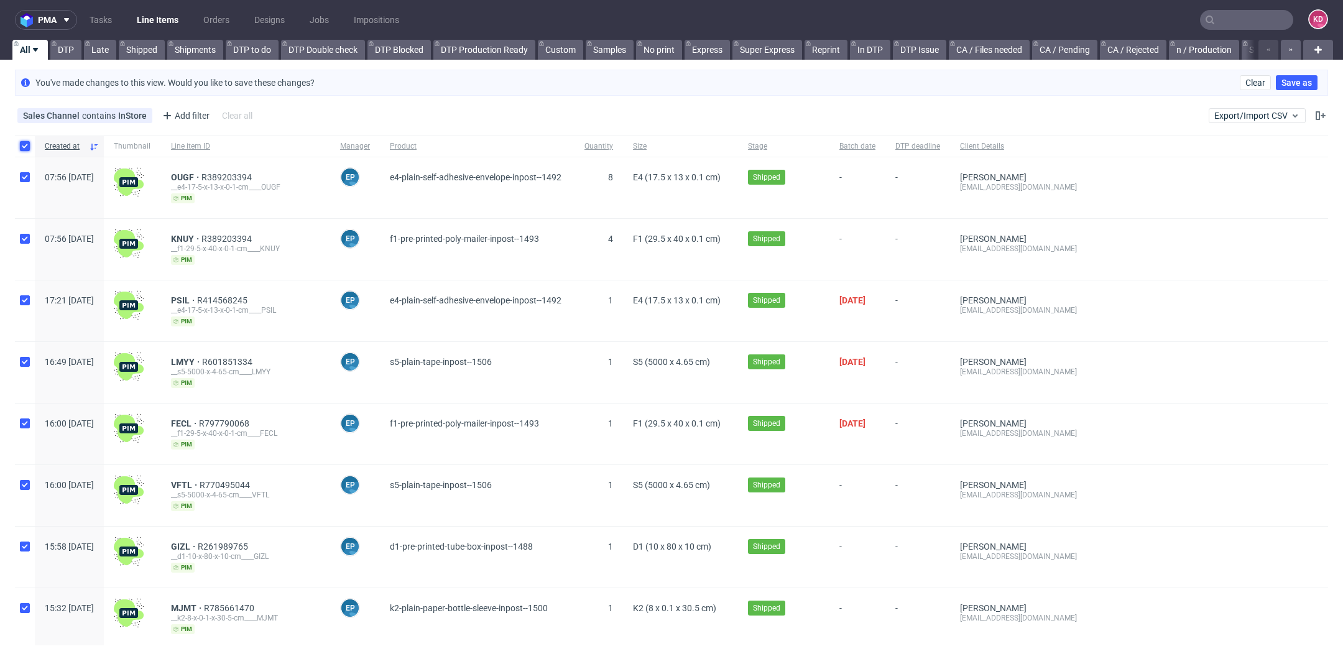
checkbox input "true"
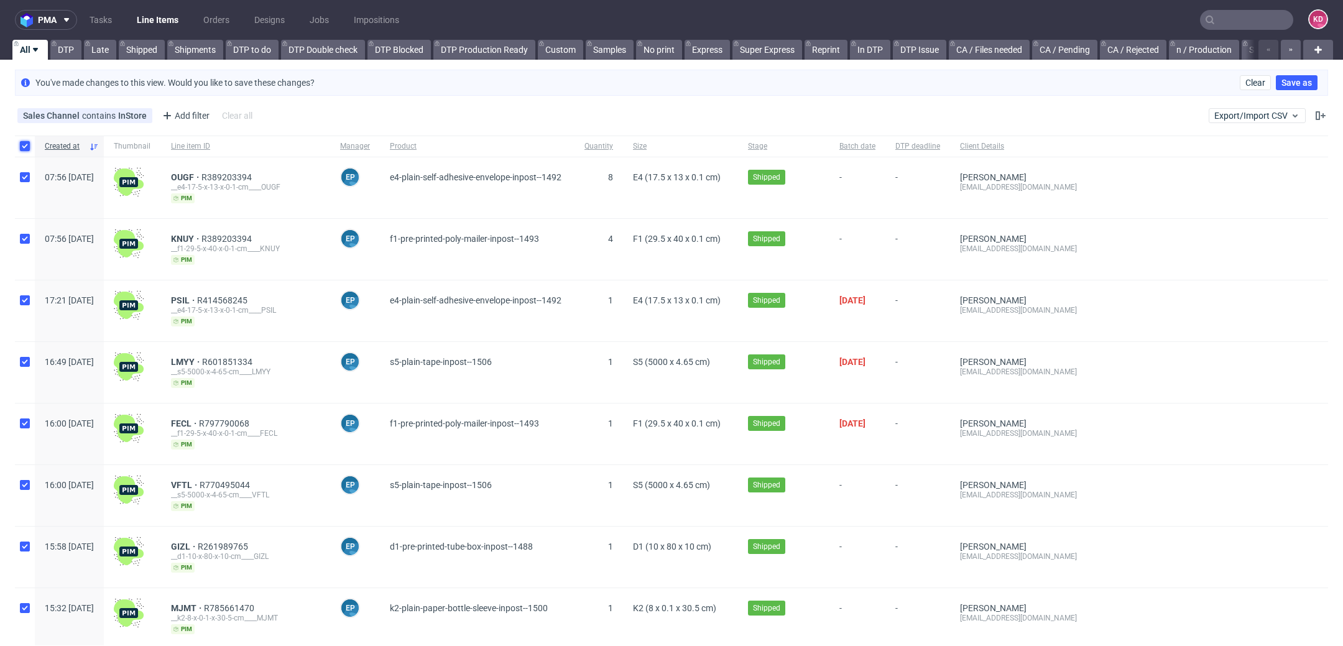
checkbox input "true"
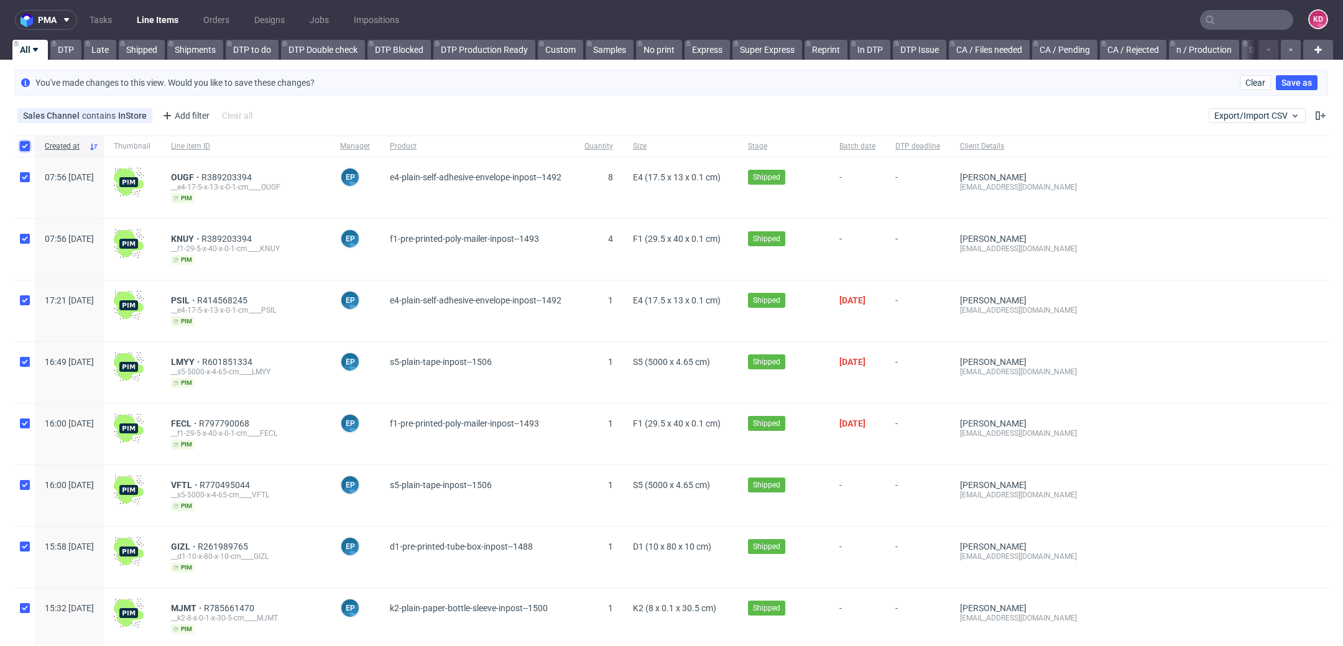
checkbox input "true"
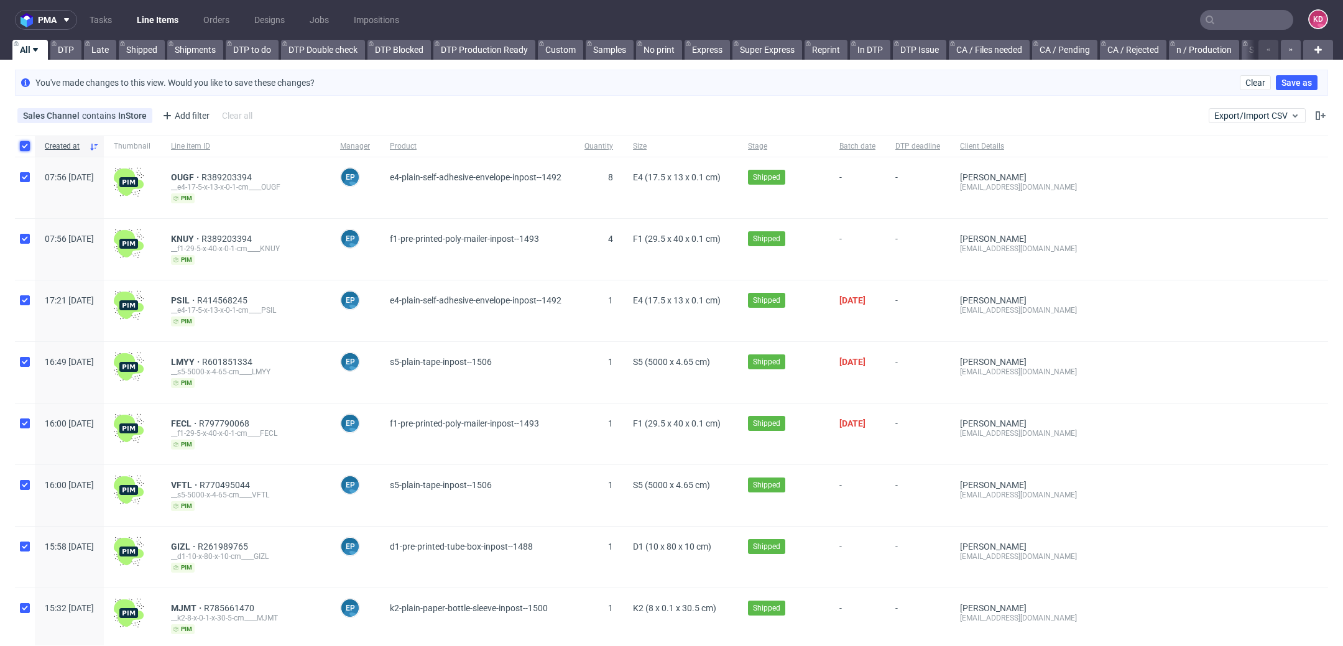
checkbox input "true"
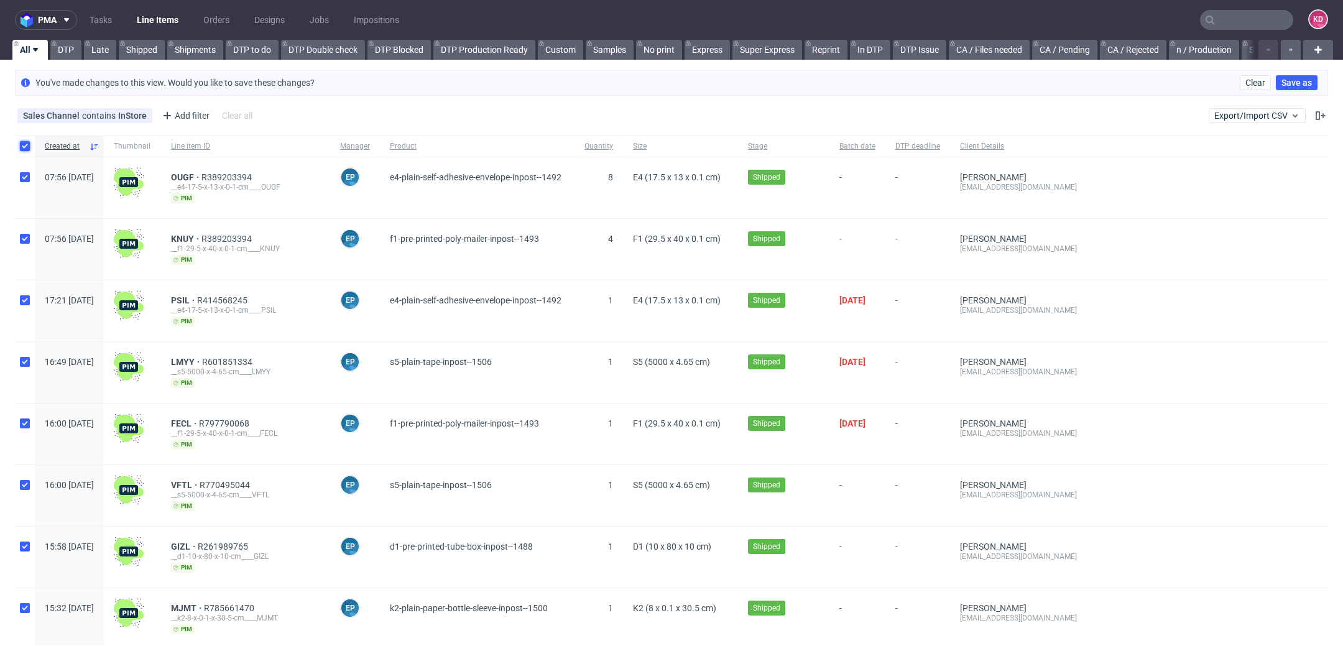
checkbox input "true"
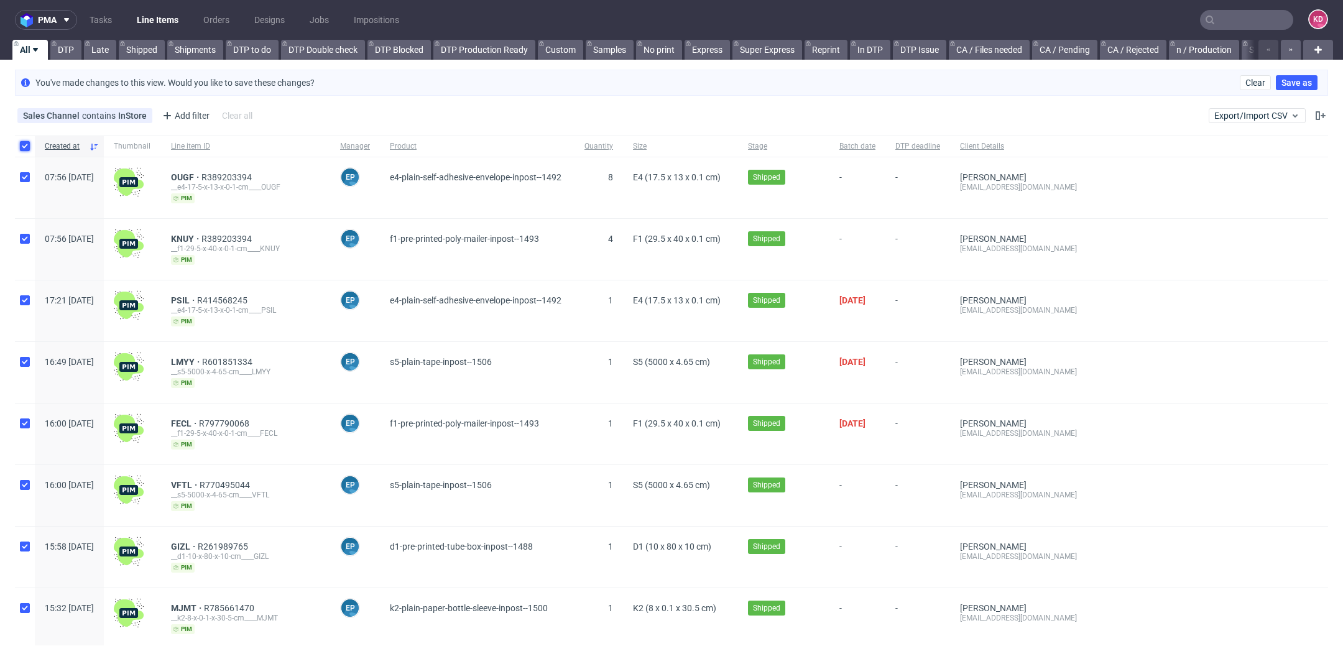
checkbox input "true"
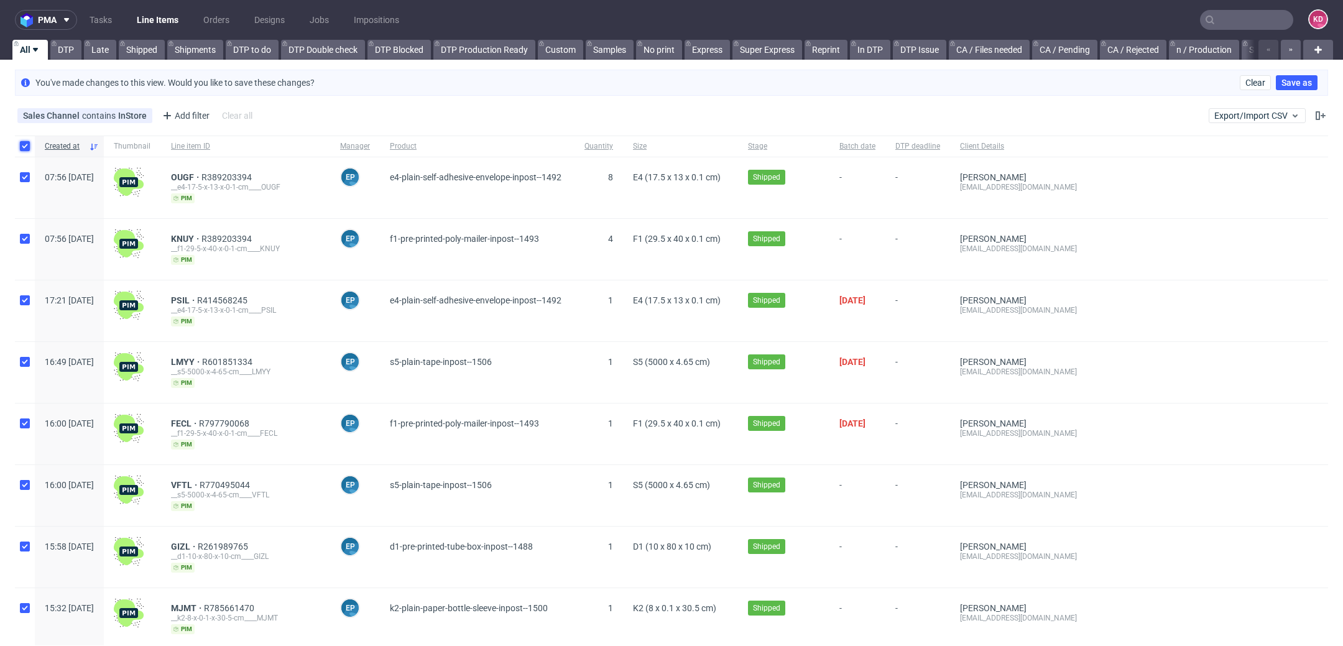
checkbox input "true"
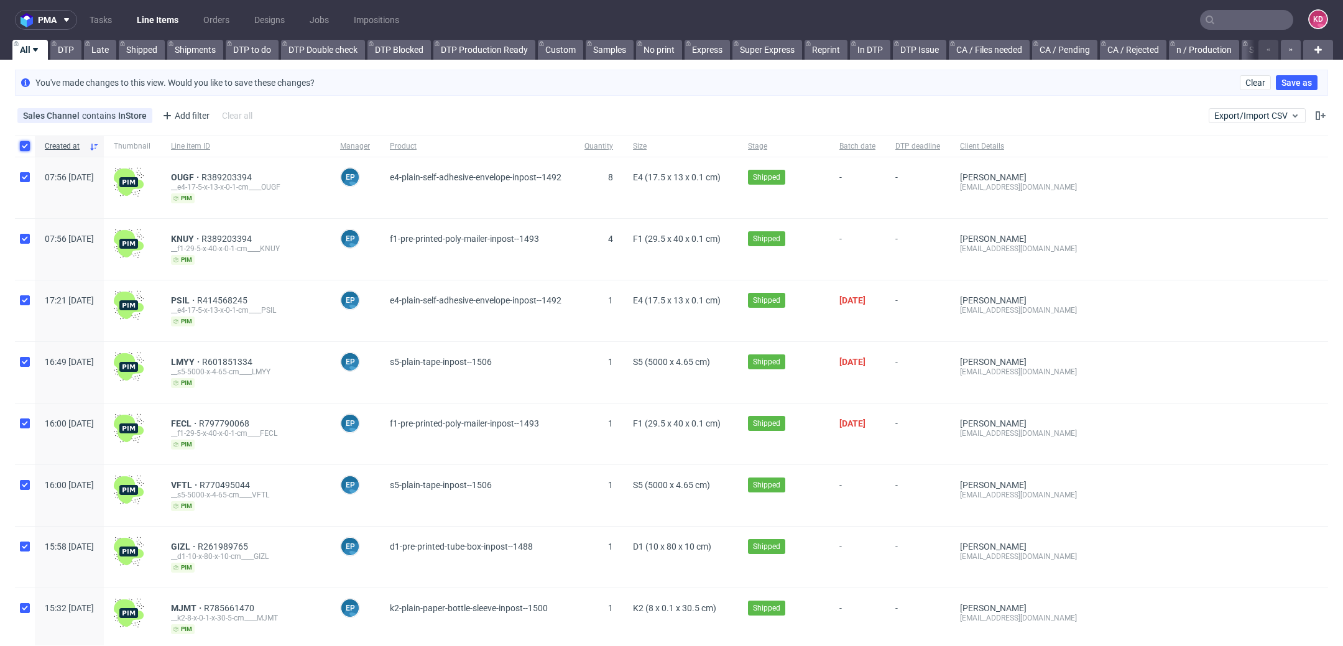
checkbox input "true"
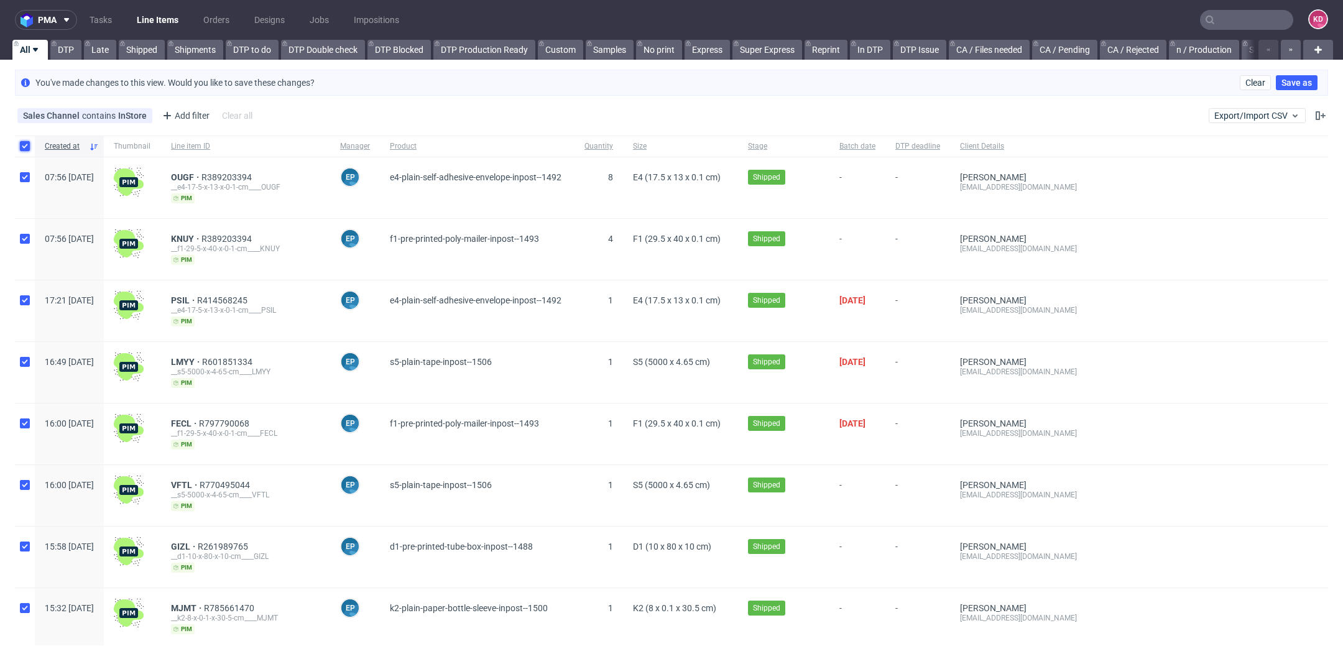
checkbox input "true"
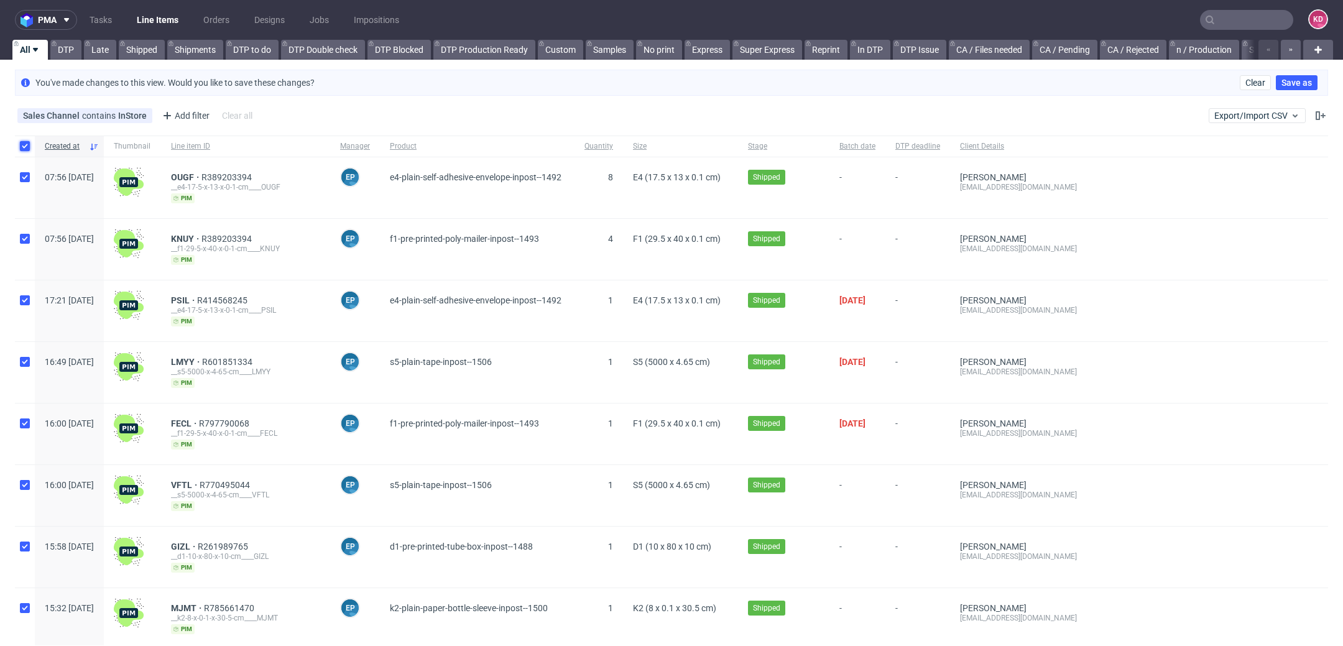
checkbox input "true"
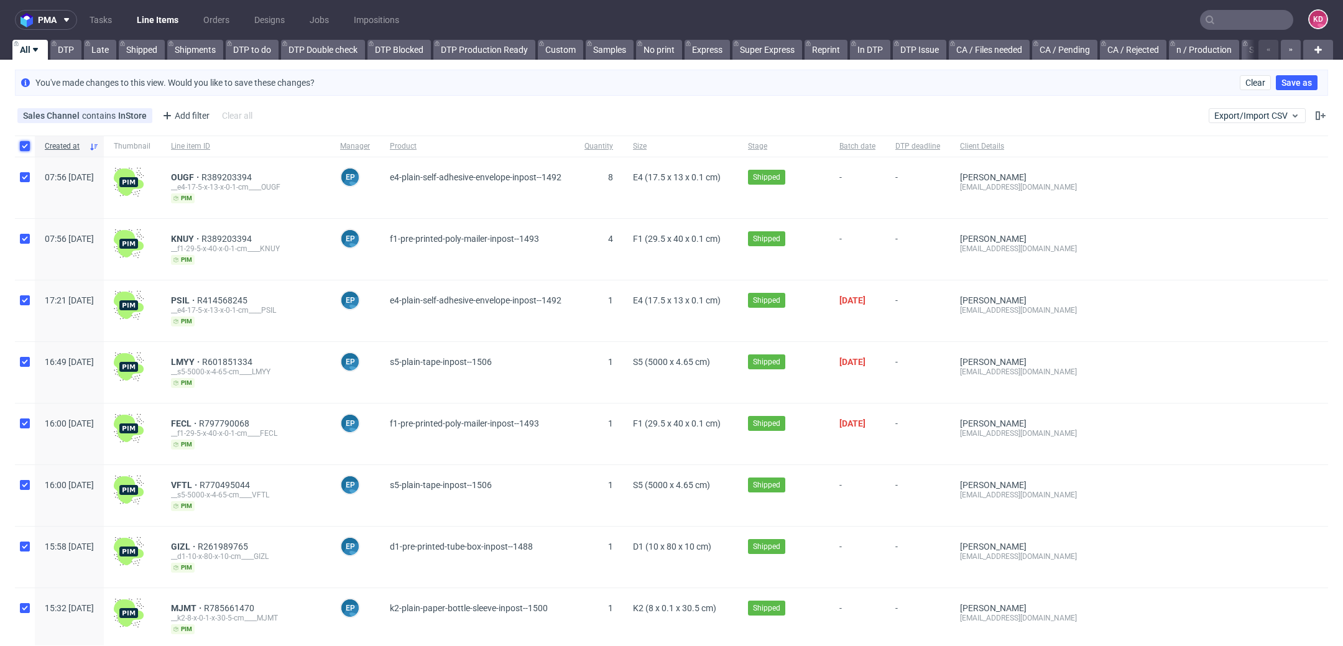
checkbox input "true"
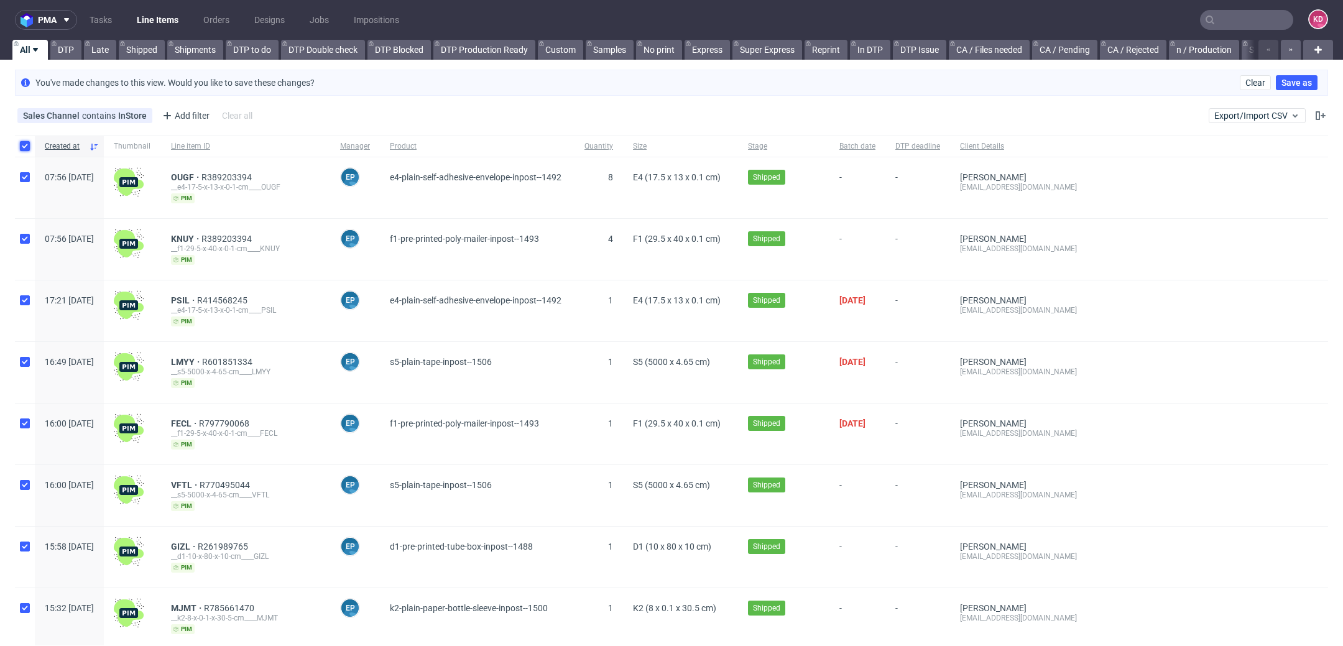
checkbox input "true"
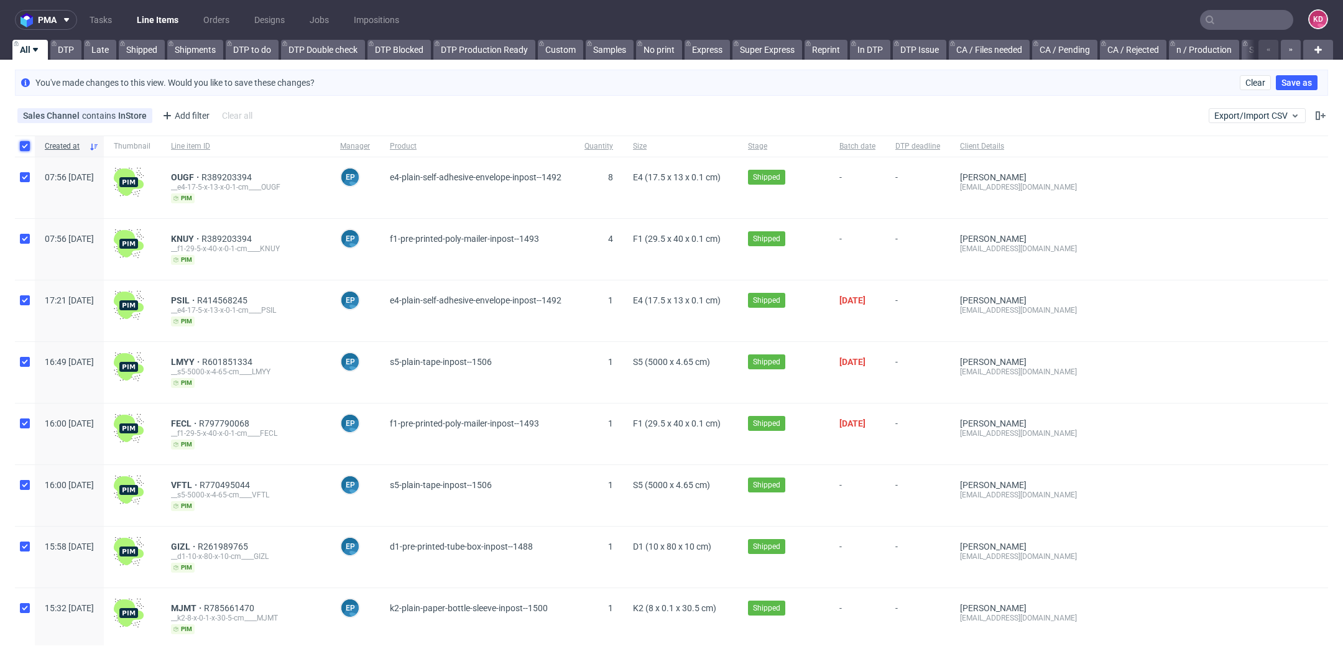
checkbox input "true"
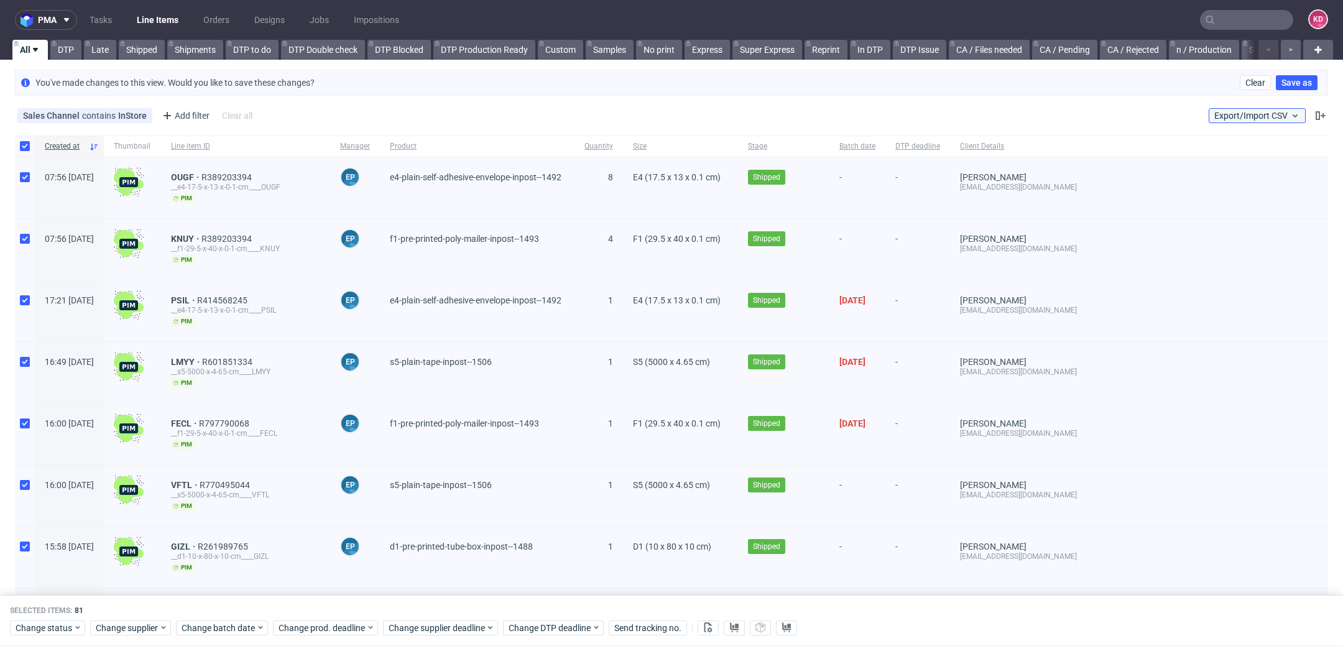
click at [1247, 116] on span "Export/Import CSV" at bounding box center [1257, 116] width 86 height 10
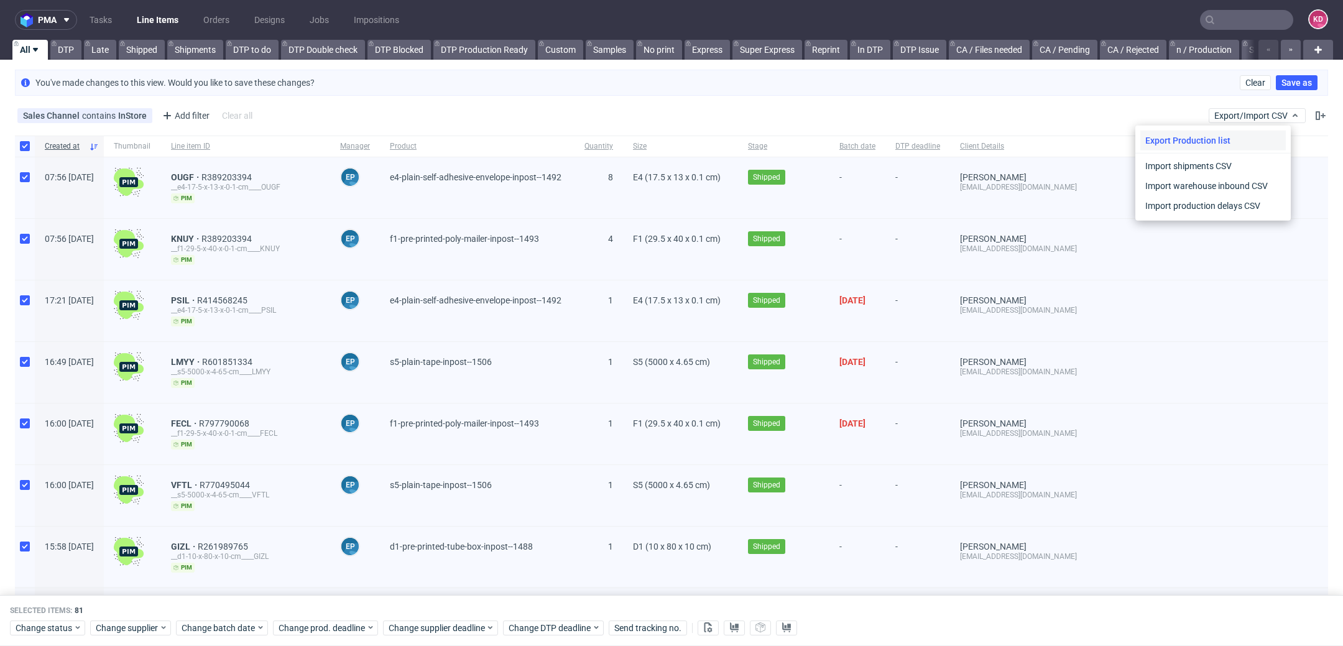
click at [1219, 141] on div "Export Production list" at bounding box center [1213, 141] width 146 height 20
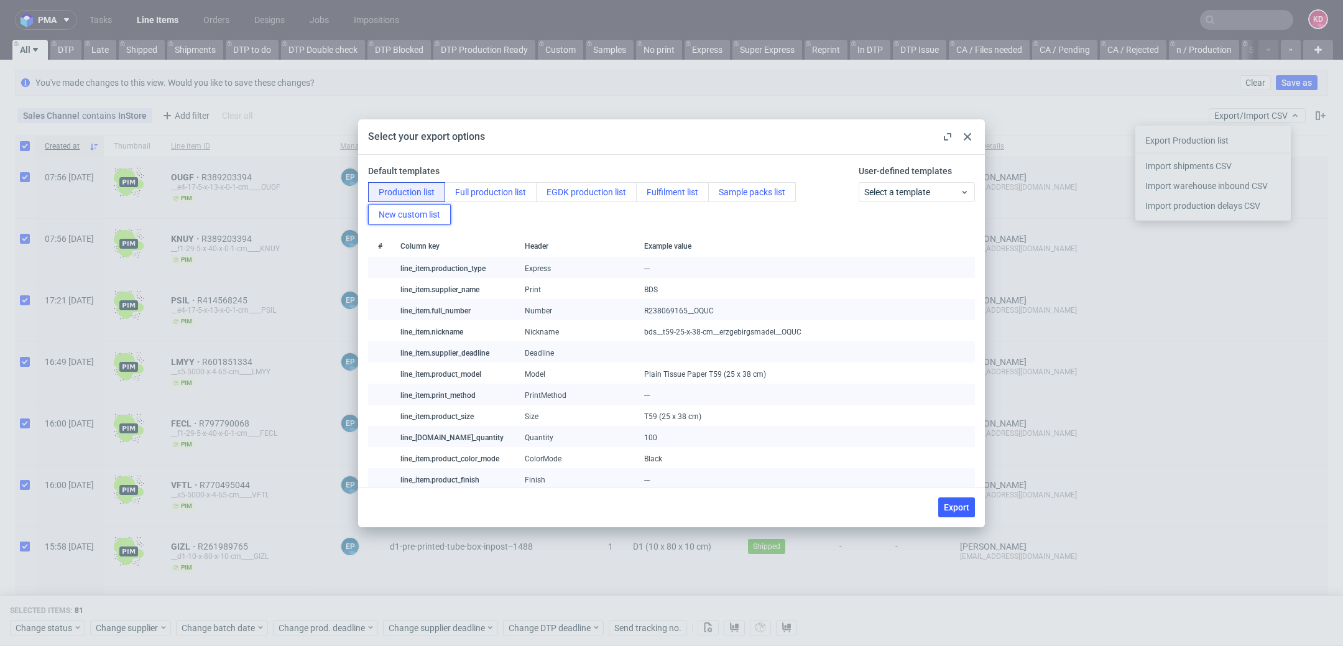
click at [432, 213] on button "New custom list" at bounding box center [409, 215] width 83 height 20
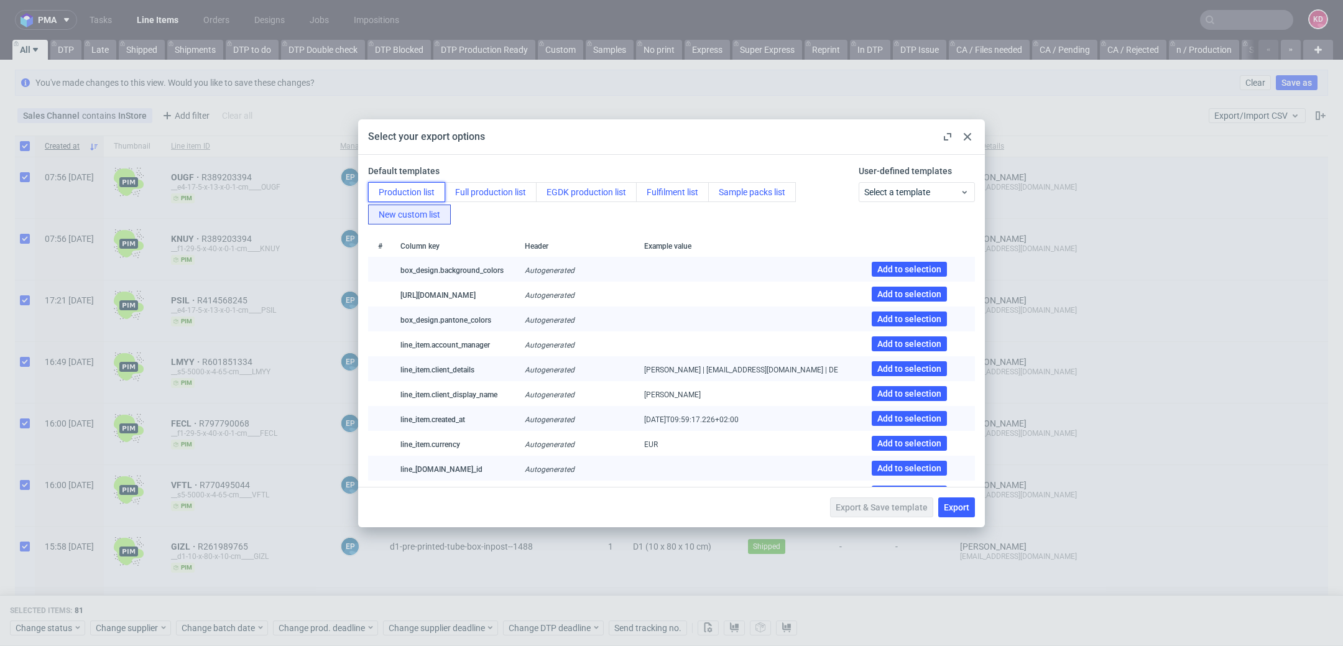
click at [410, 192] on button "Production list" at bounding box center [406, 192] width 77 height 20
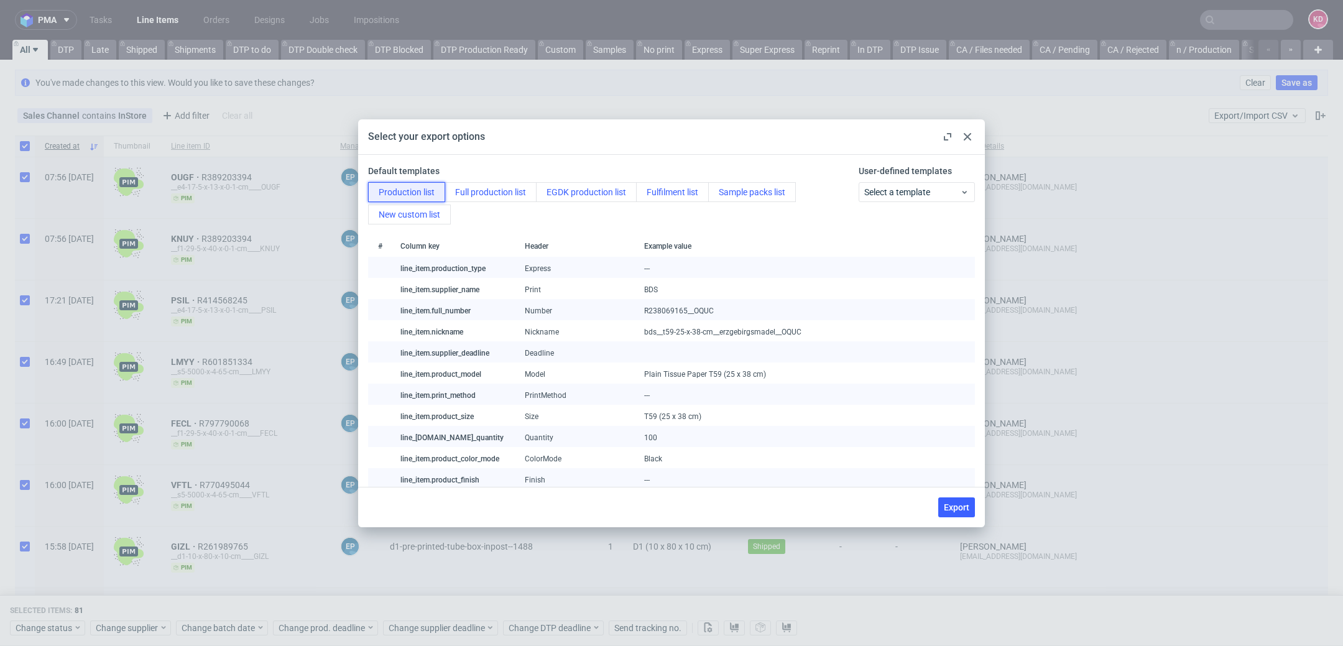
scroll to position [223, 0]
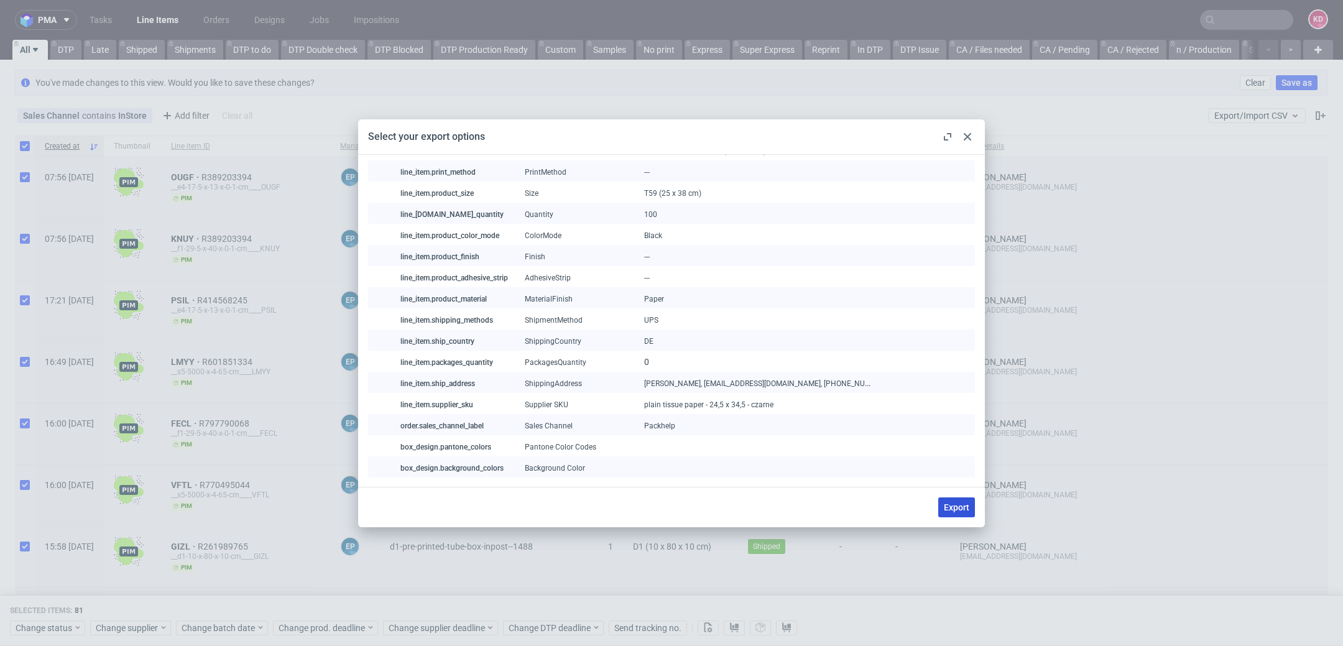
click at [970, 515] on button "Export" at bounding box center [956, 507] width 37 height 20
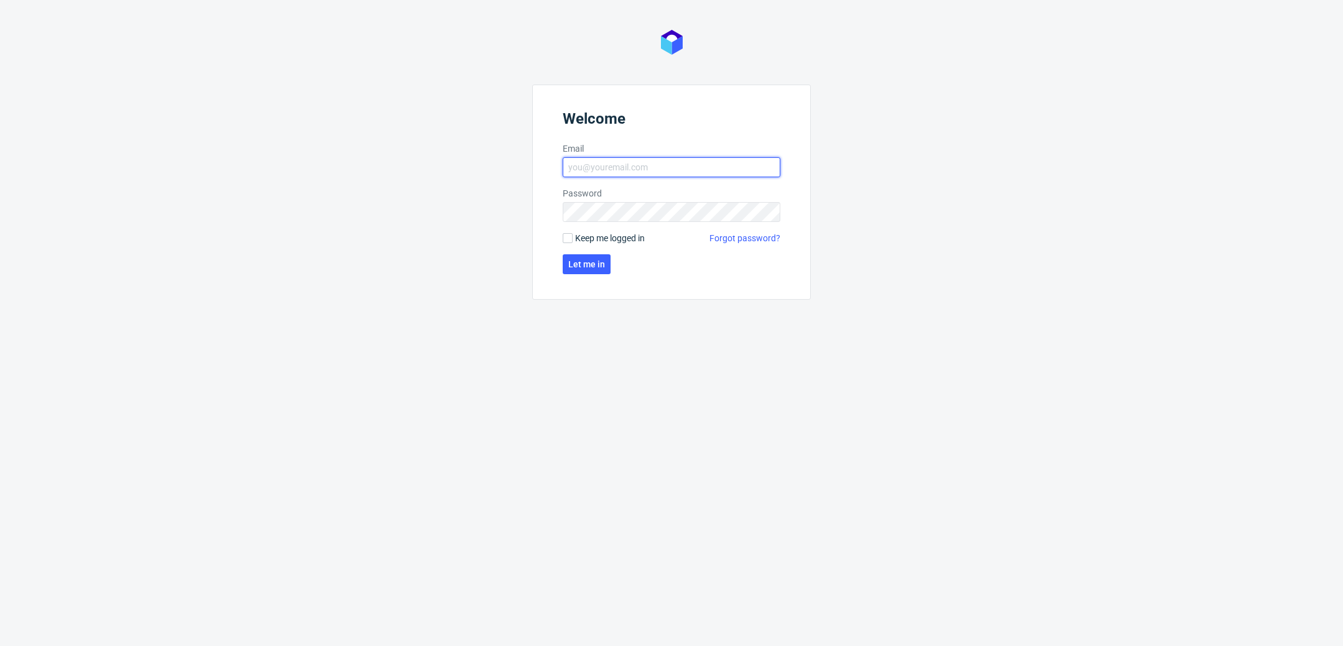
click at [603, 167] on input "Email" at bounding box center [672, 167] width 218 height 20
type input "katarzyna.drabczyk@packhelp.com"
click button "Let me in" at bounding box center [587, 264] width 48 height 20
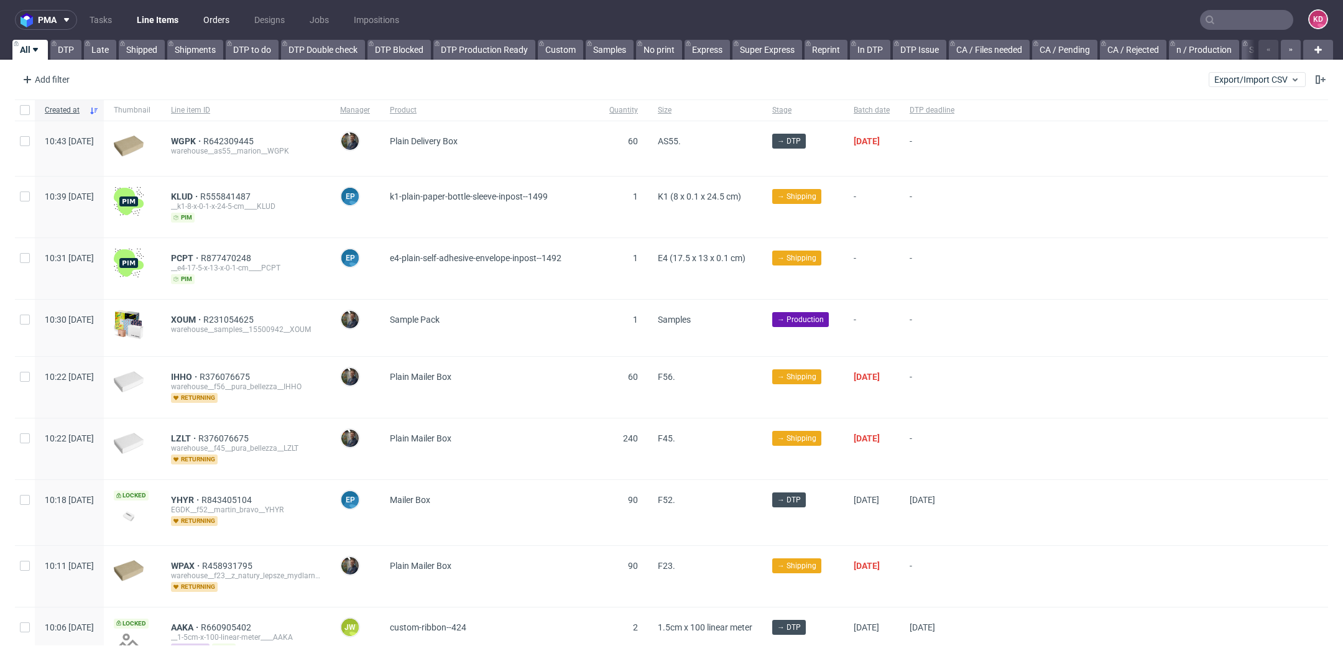
click at [219, 12] on link "Orders" at bounding box center [216, 20] width 41 height 20
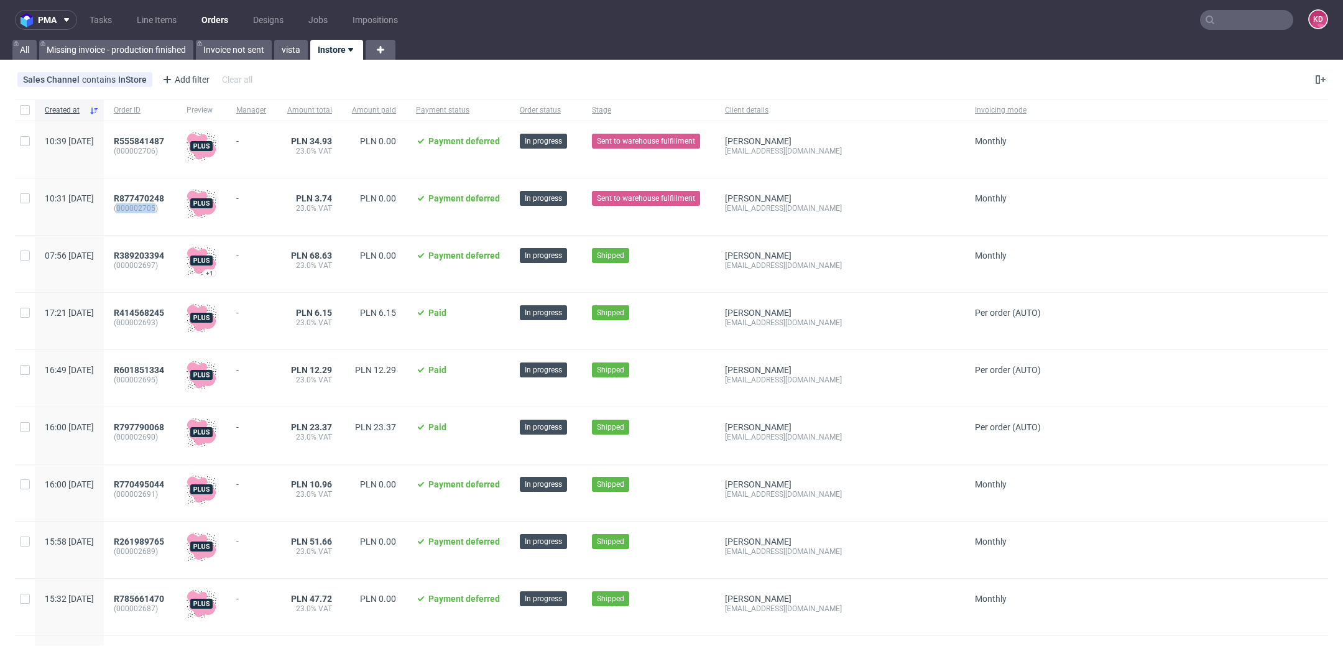
drag, startPoint x: 192, startPoint y: 209, endPoint x: 155, endPoint y: 210, distance: 36.1
click at [155, 210] on span "(000002705)" at bounding box center [140, 208] width 53 height 10
copy span "000002705"
click at [164, 195] on span "R877470248" at bounding box center [139, 198] width 50 height 10
